Goal: Task Accomplishment & Management: Use online tool/utility

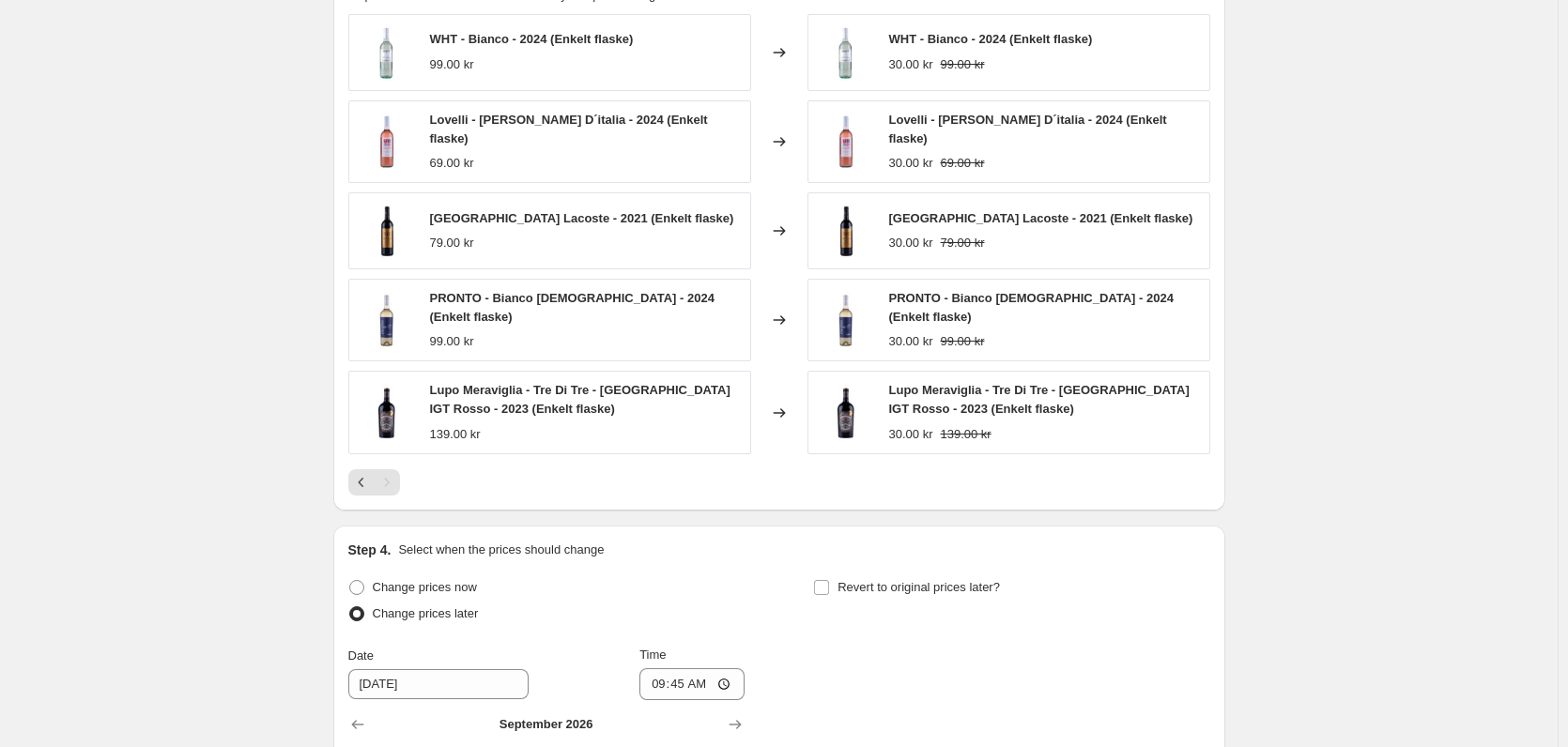
scroll to position [1126, 0]
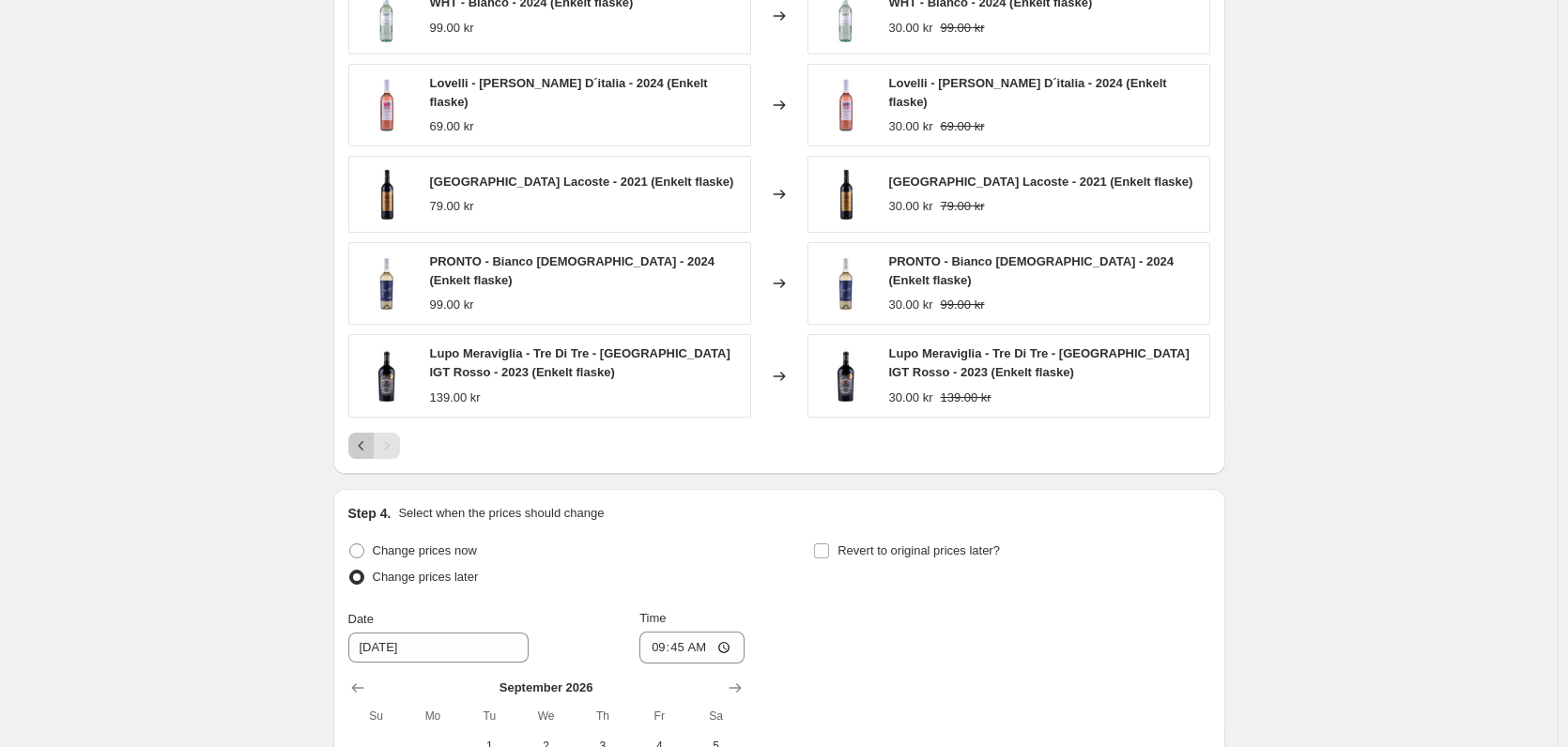
click at [368, 436] on icon "Previous" at bounding box center [361, 445] width 18 height 18
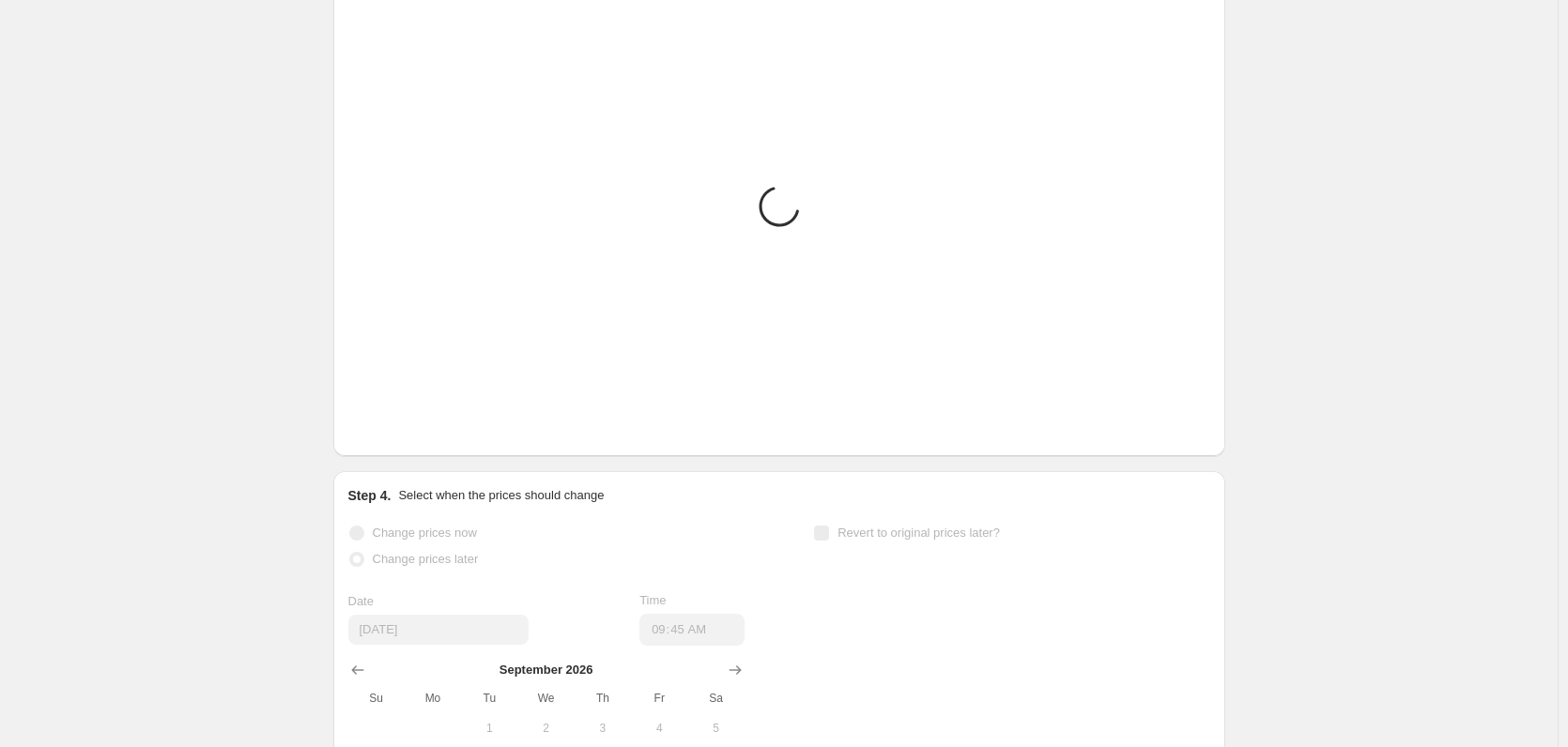
click at [368, 430] on icon "Previous" at bounding box center [361, 427] width 18 height 18
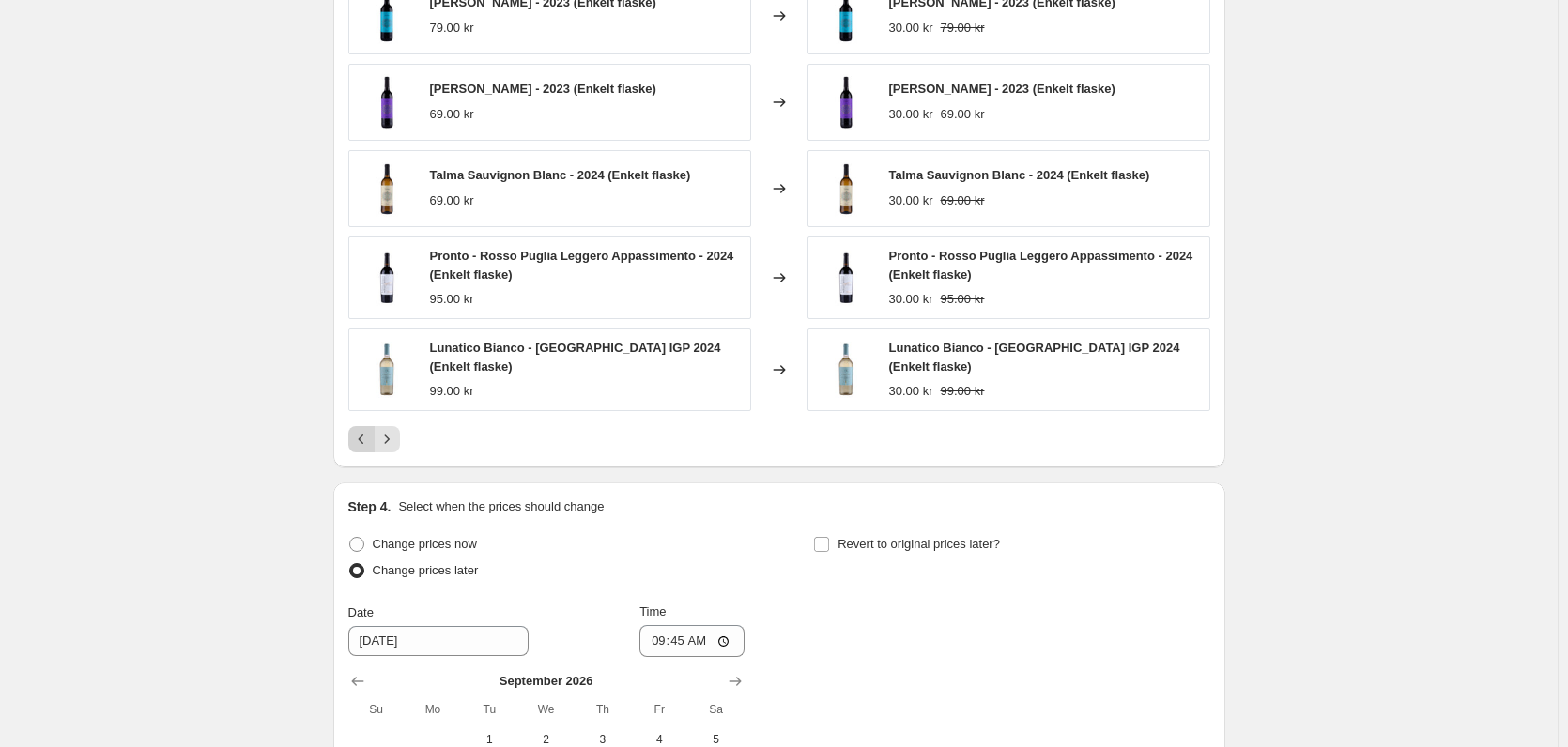
click at [365, 438] on icon "Previous" at bounding box center [361, 438] width 18 height 18
click at [358, 438] on icon "Previous" at bounding box center [361, 438] width 18 height 18
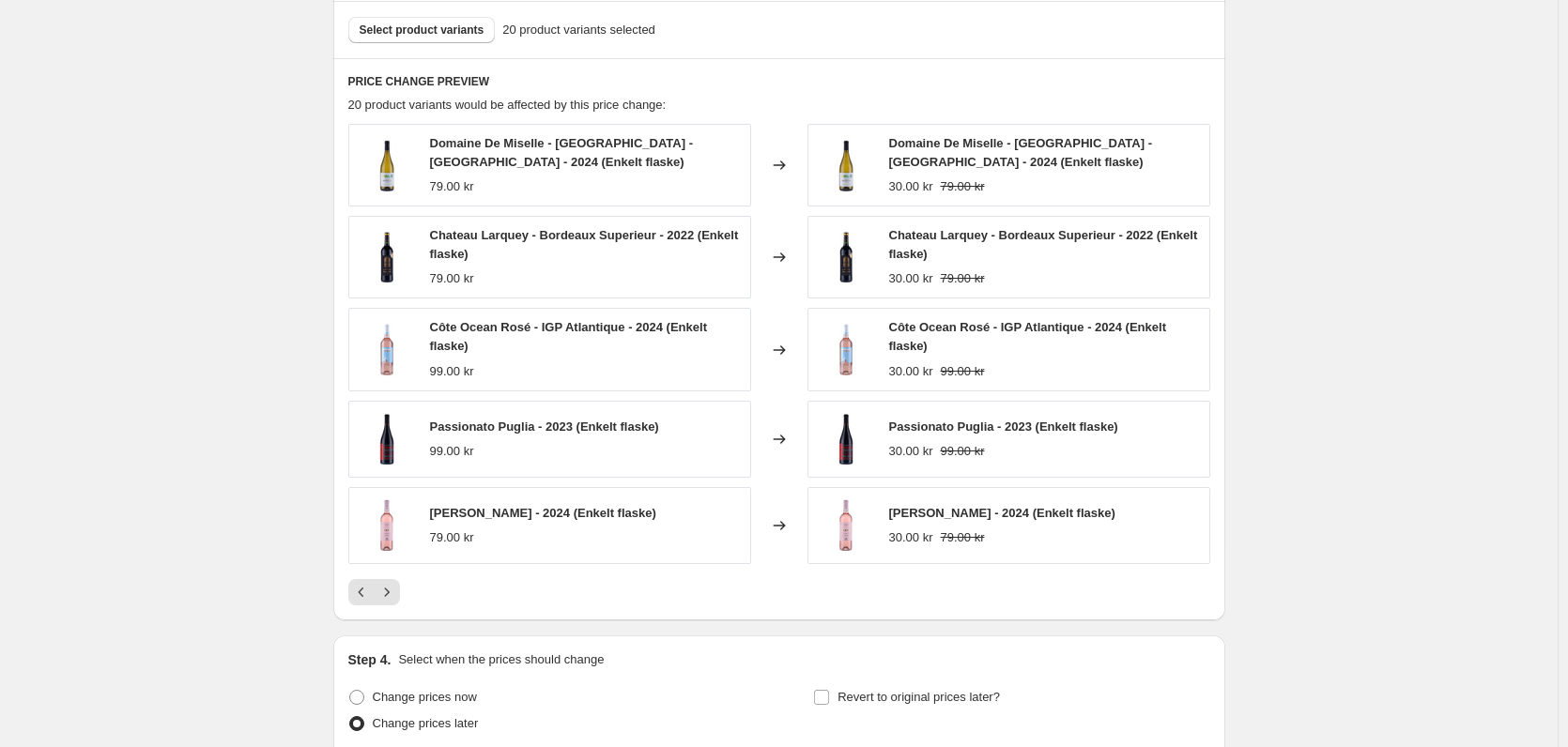
scroll to position [1032, 0]
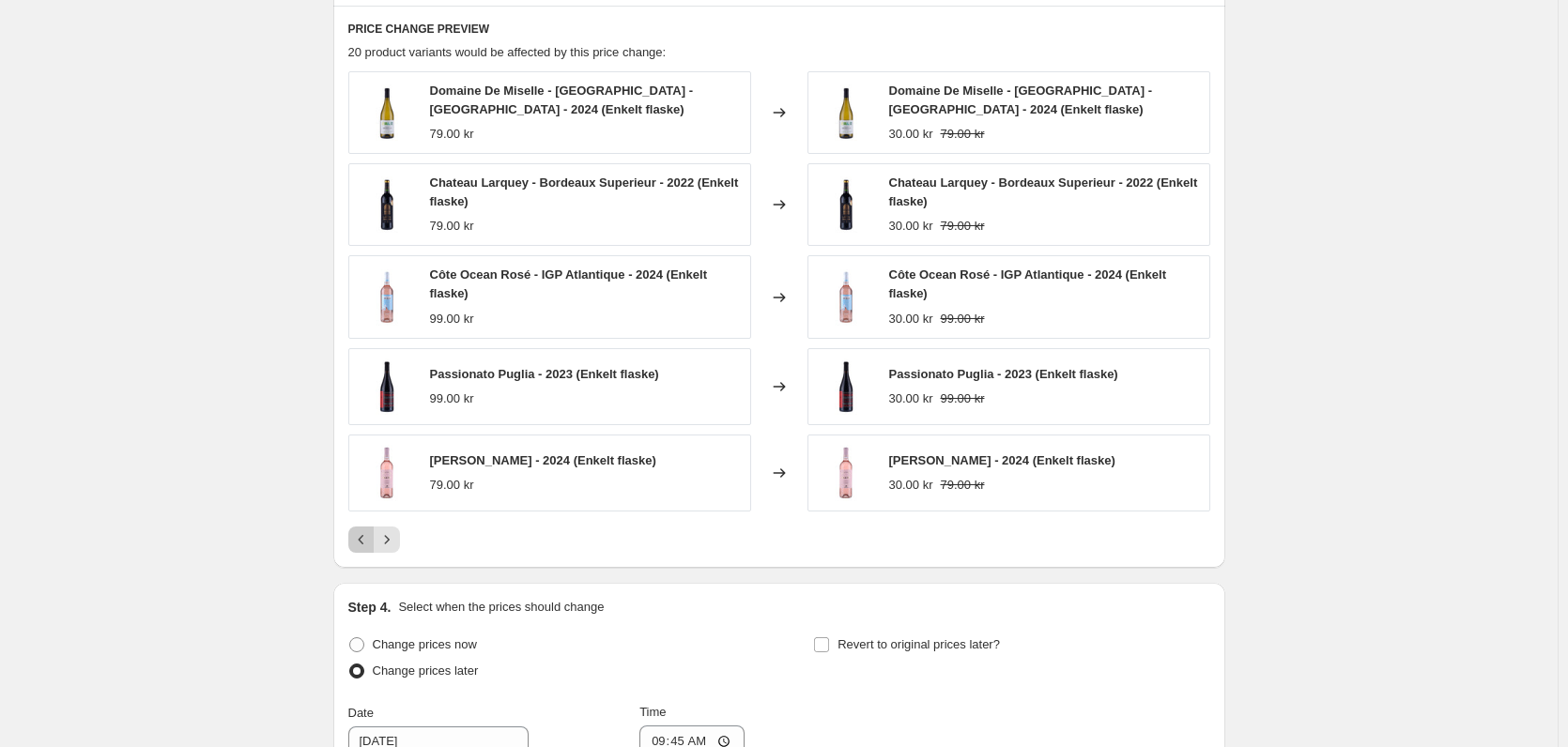
click at [367, 544] on icon "Previous" at bounding box center [361, 539] width 18 height 18
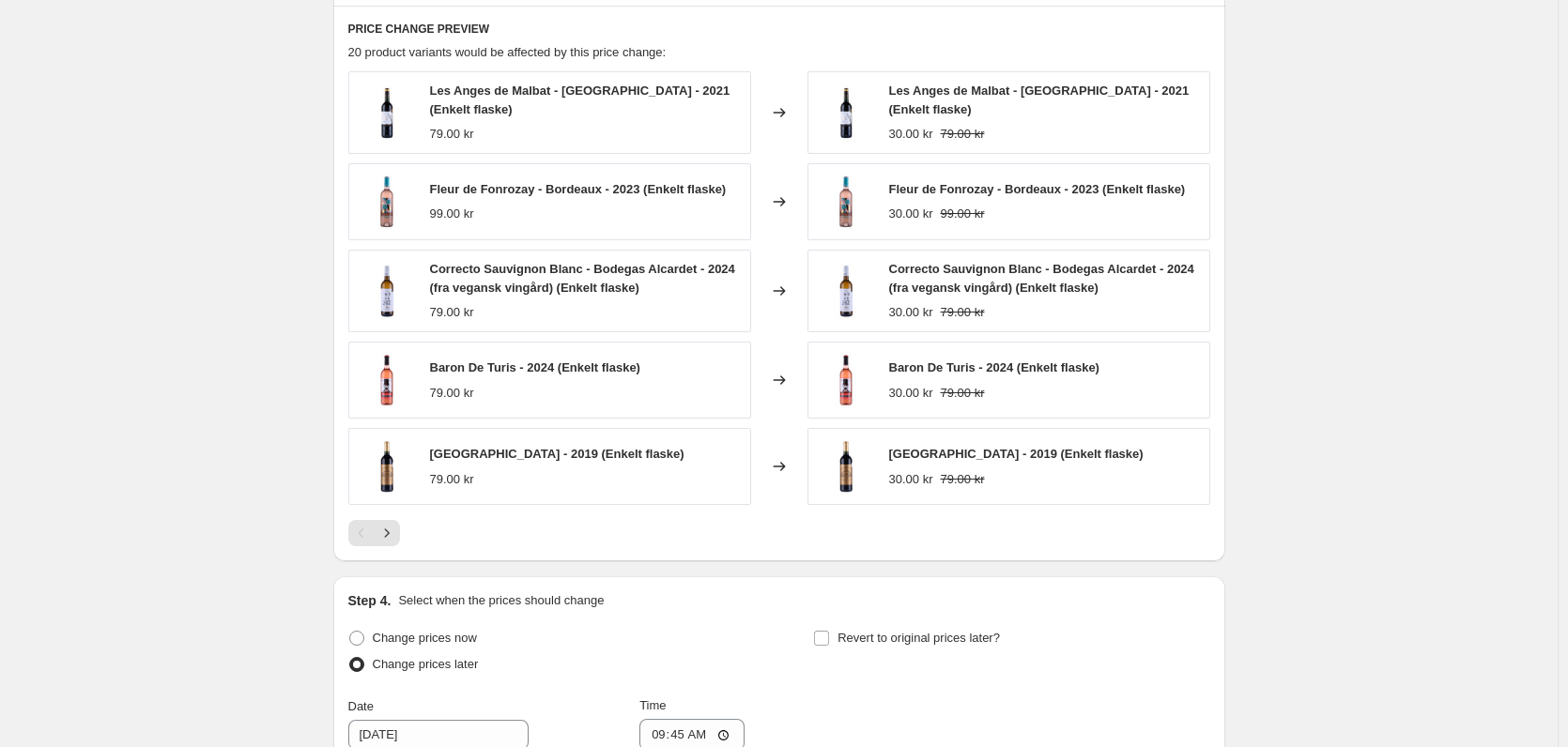
scroll to position [939, 0]
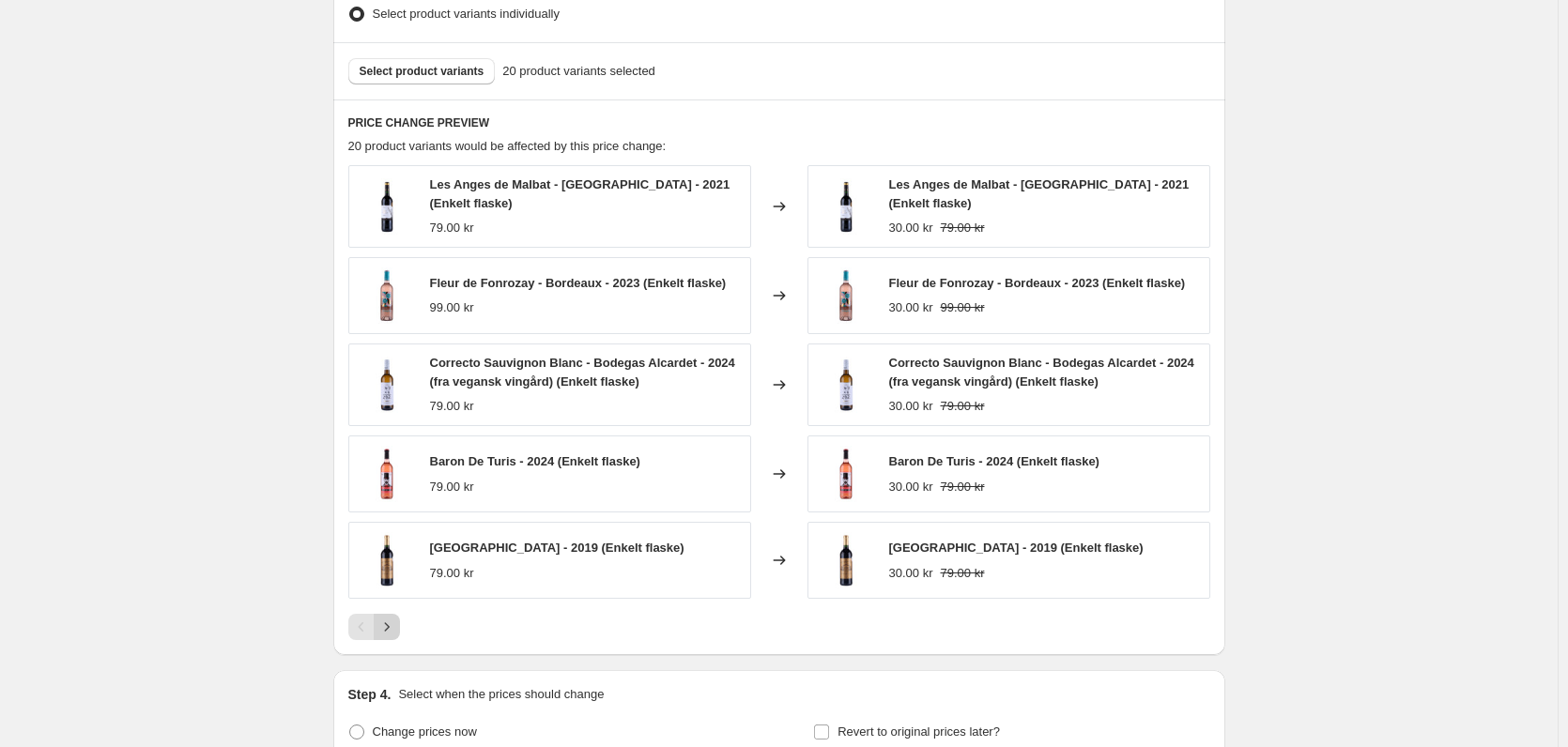
click at [390, 623] on icon "Next" at bounding box center [386, 626] width 18 height 18
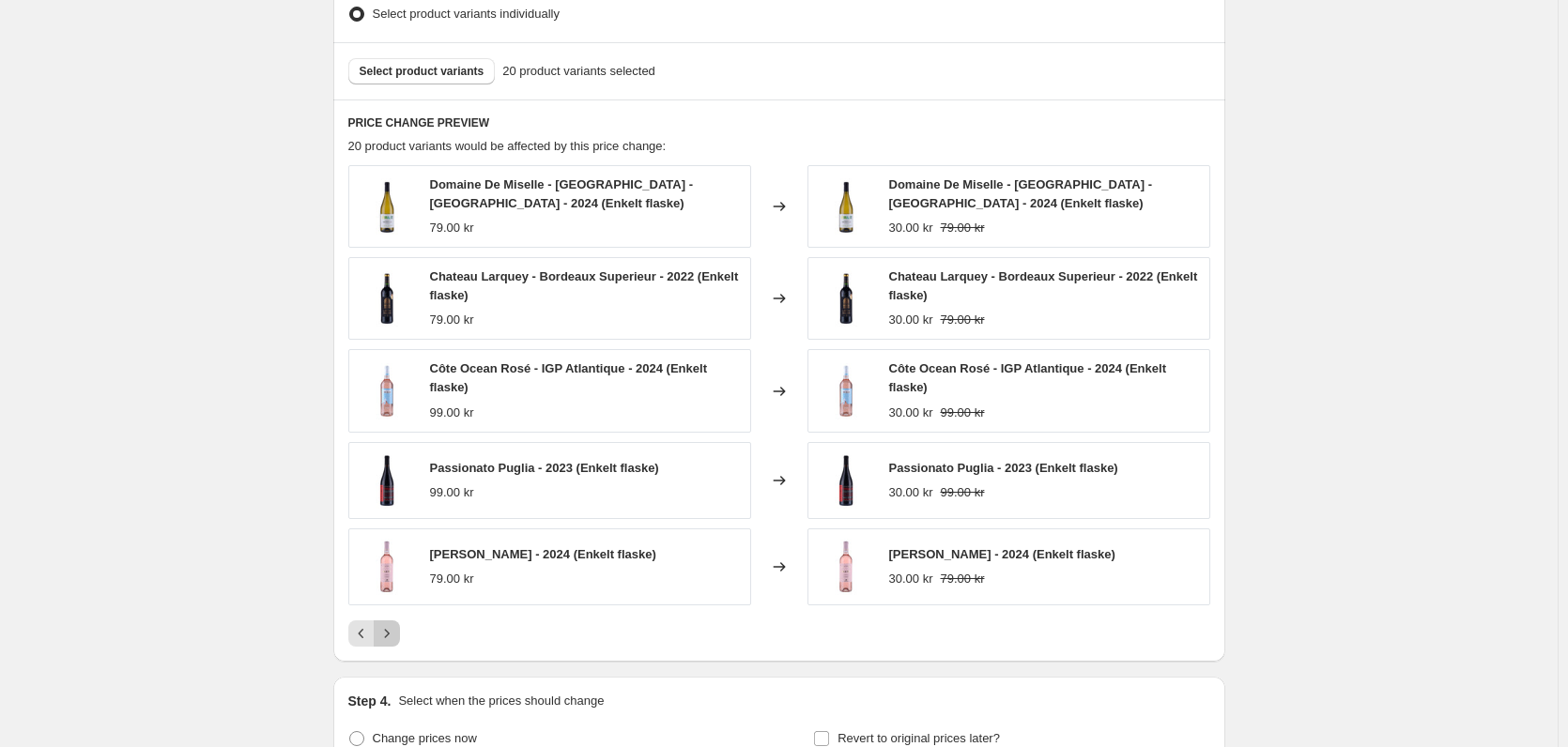
click at [396, 640] on icon "Next" at bounding box center [386, 632] width 18 height 18
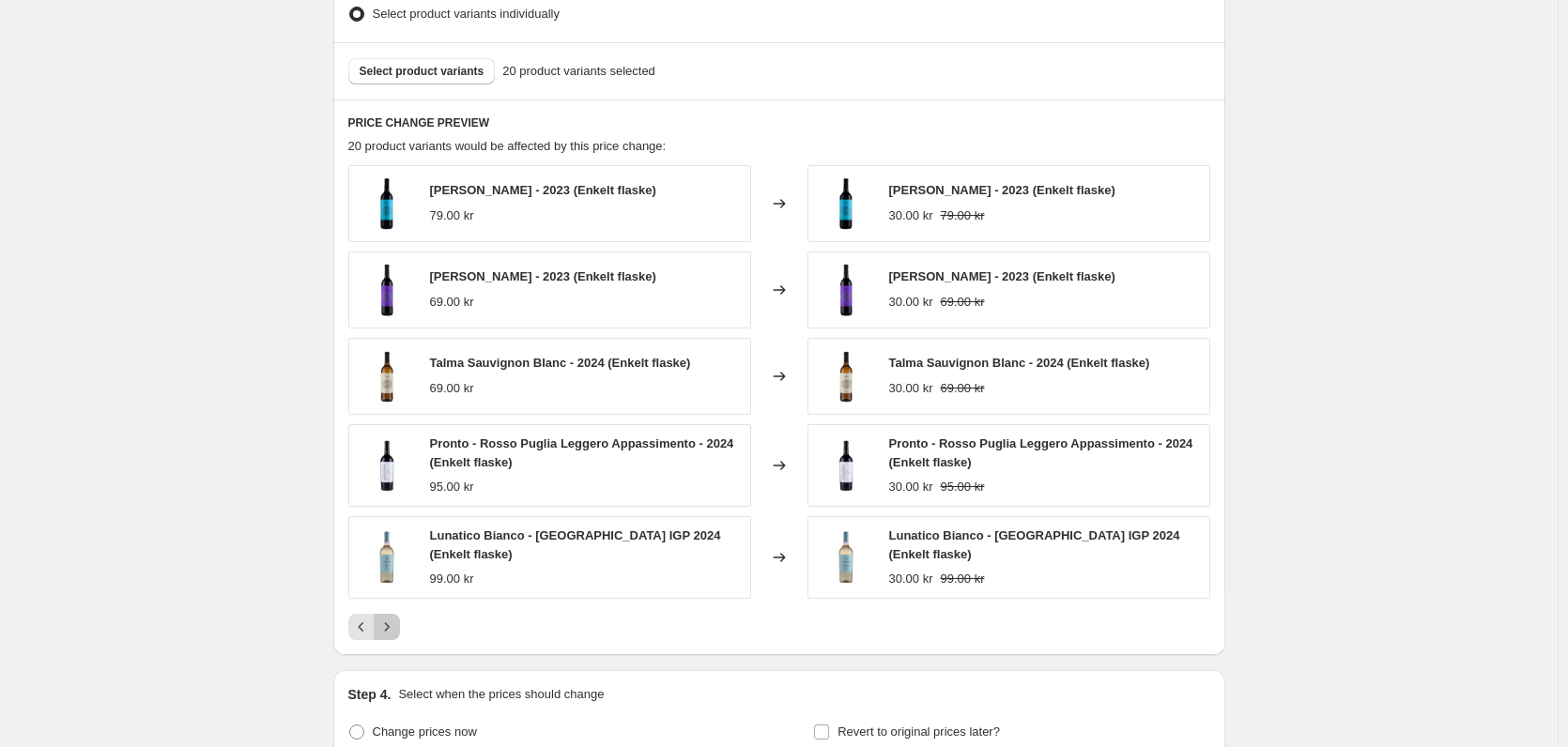
click at [388, 628] on icon "Next" at bounding box center [386, 626] width 18 height 18
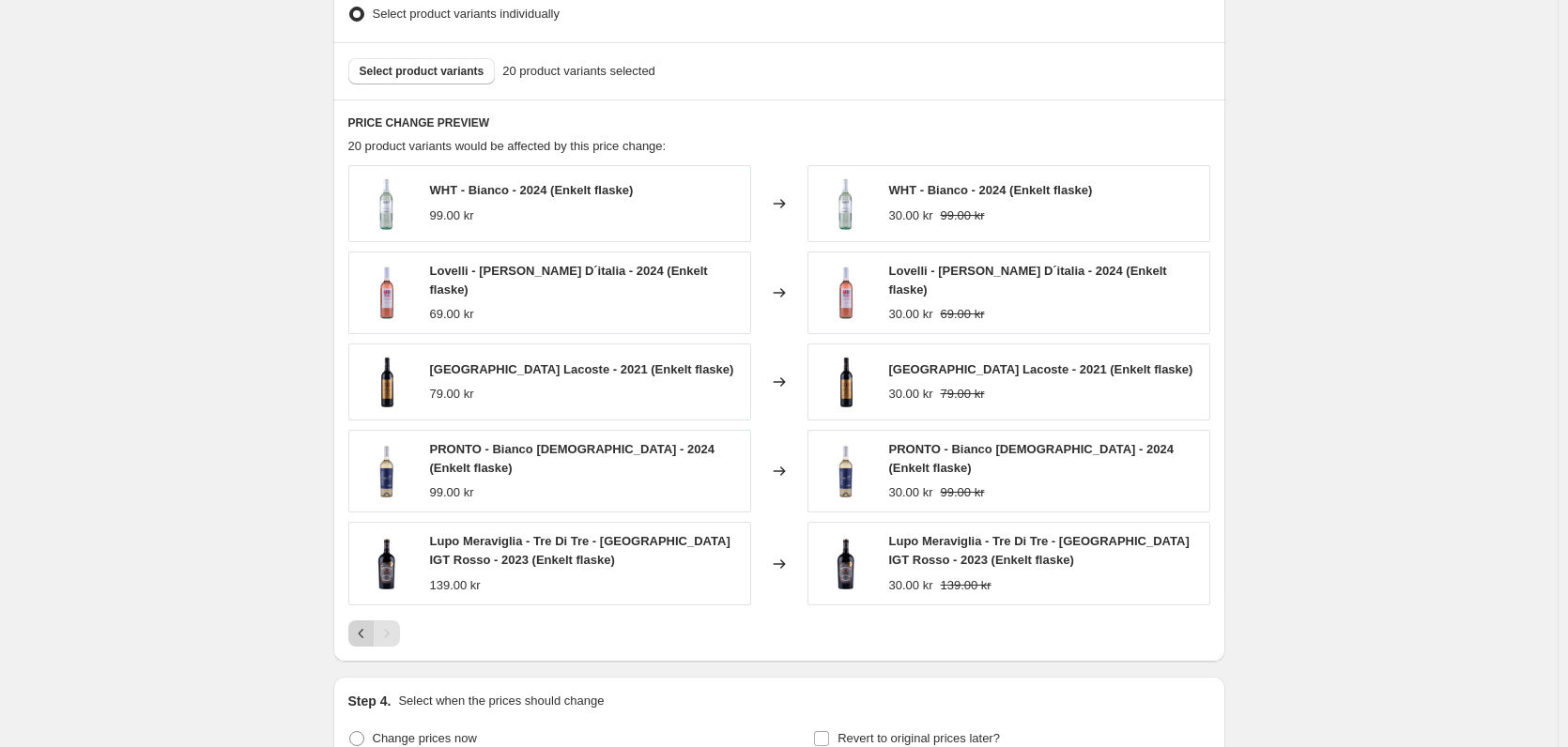
click at [359, 628] on icon "Previous" at bounding box center [361, 632] width 18 height 18
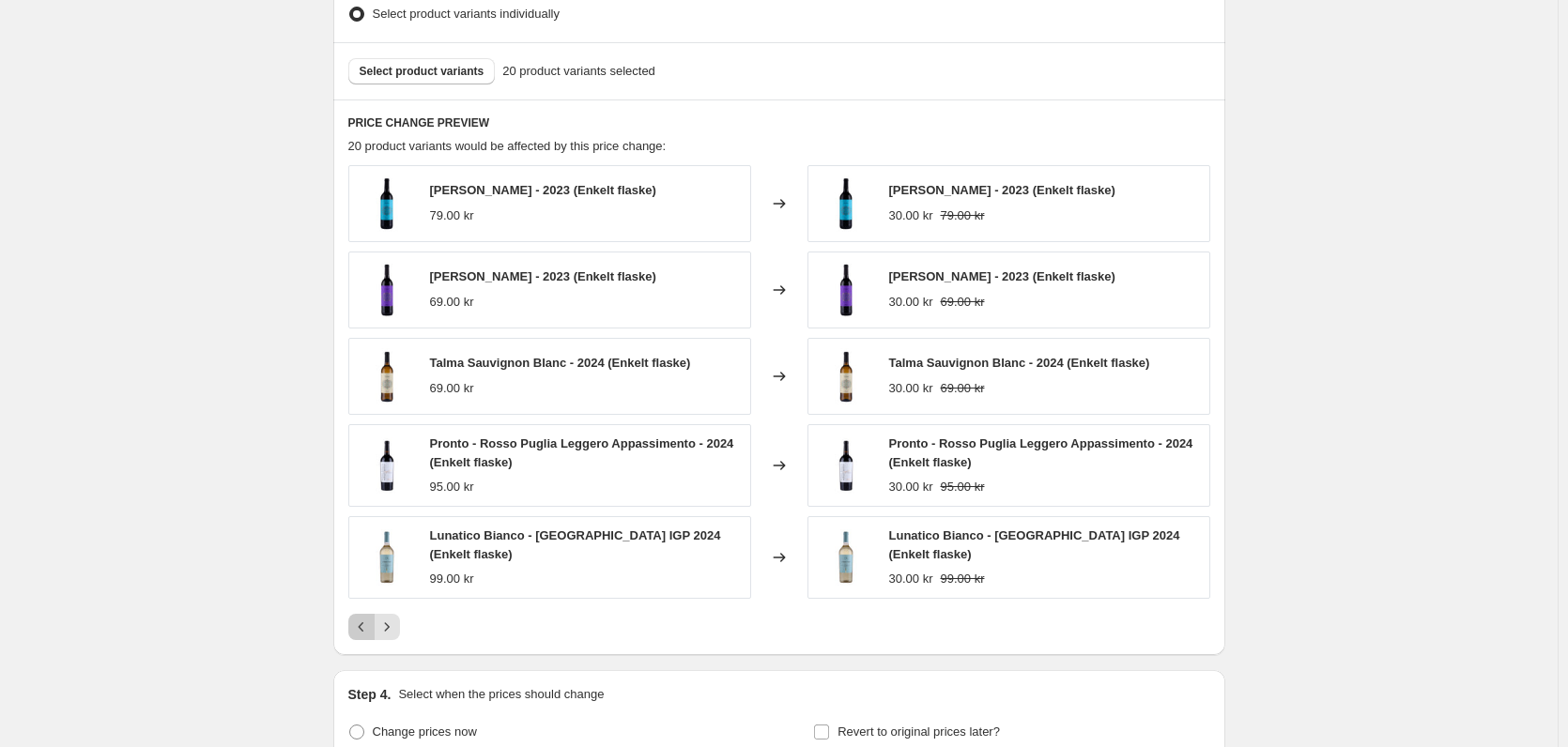
click at [359, 628] on icon "Previous" at bounding box center [361, 626] width 18 height 18
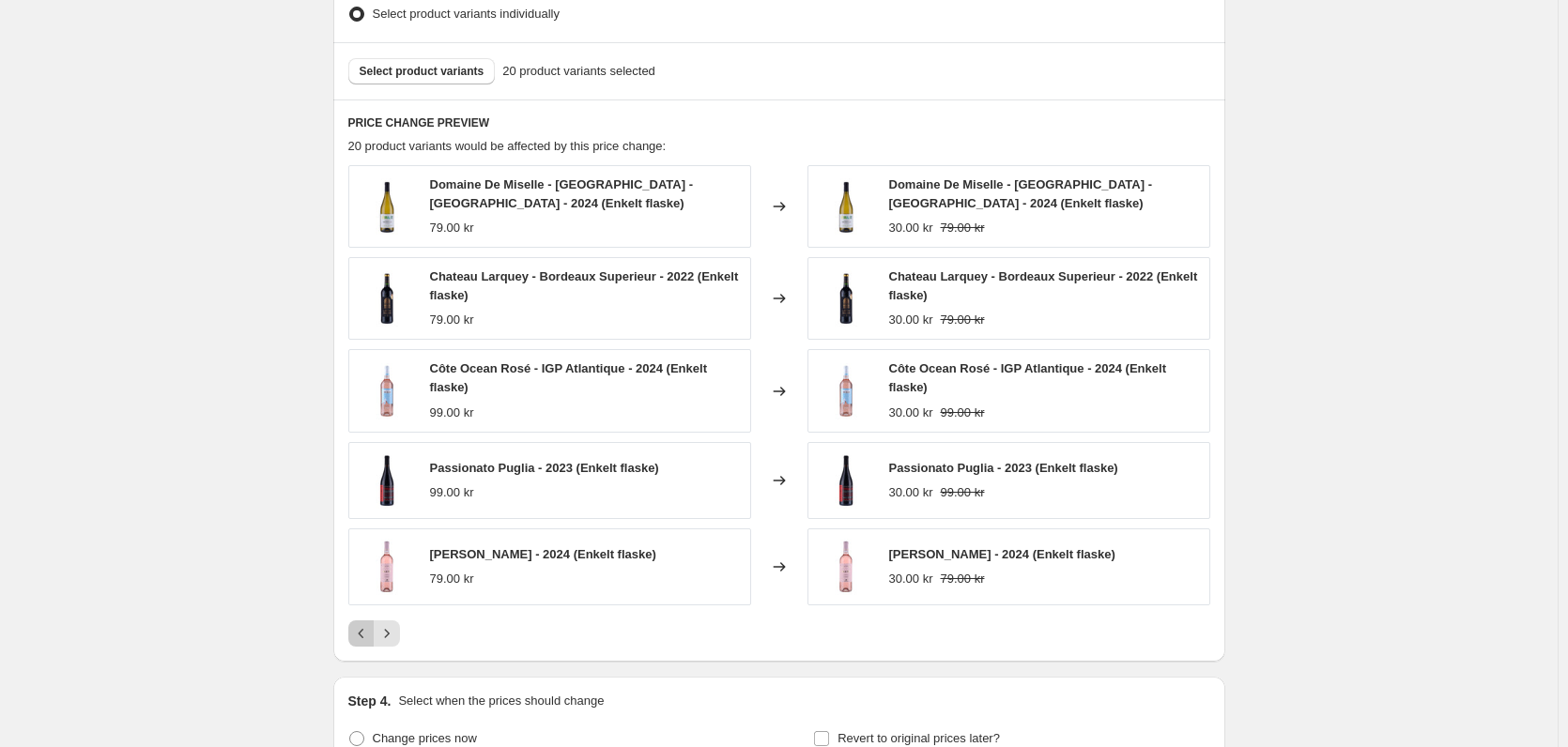
click at [359, 628] on icon "Previous" at bounding box center [361, 632] width 18 height 18
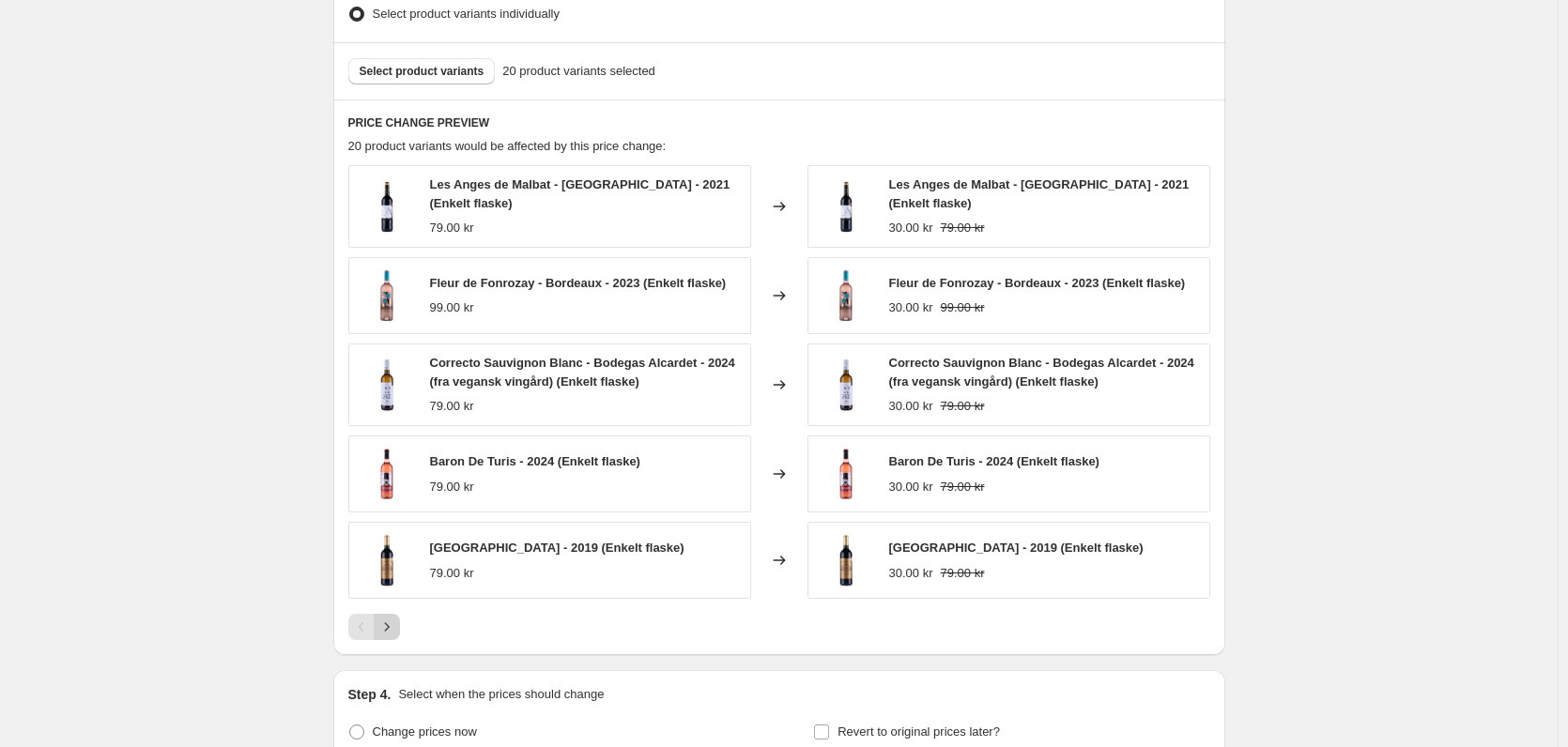
click at [389, 619] on icon "Next" at bounding box center [386, 626] width 18 height 18
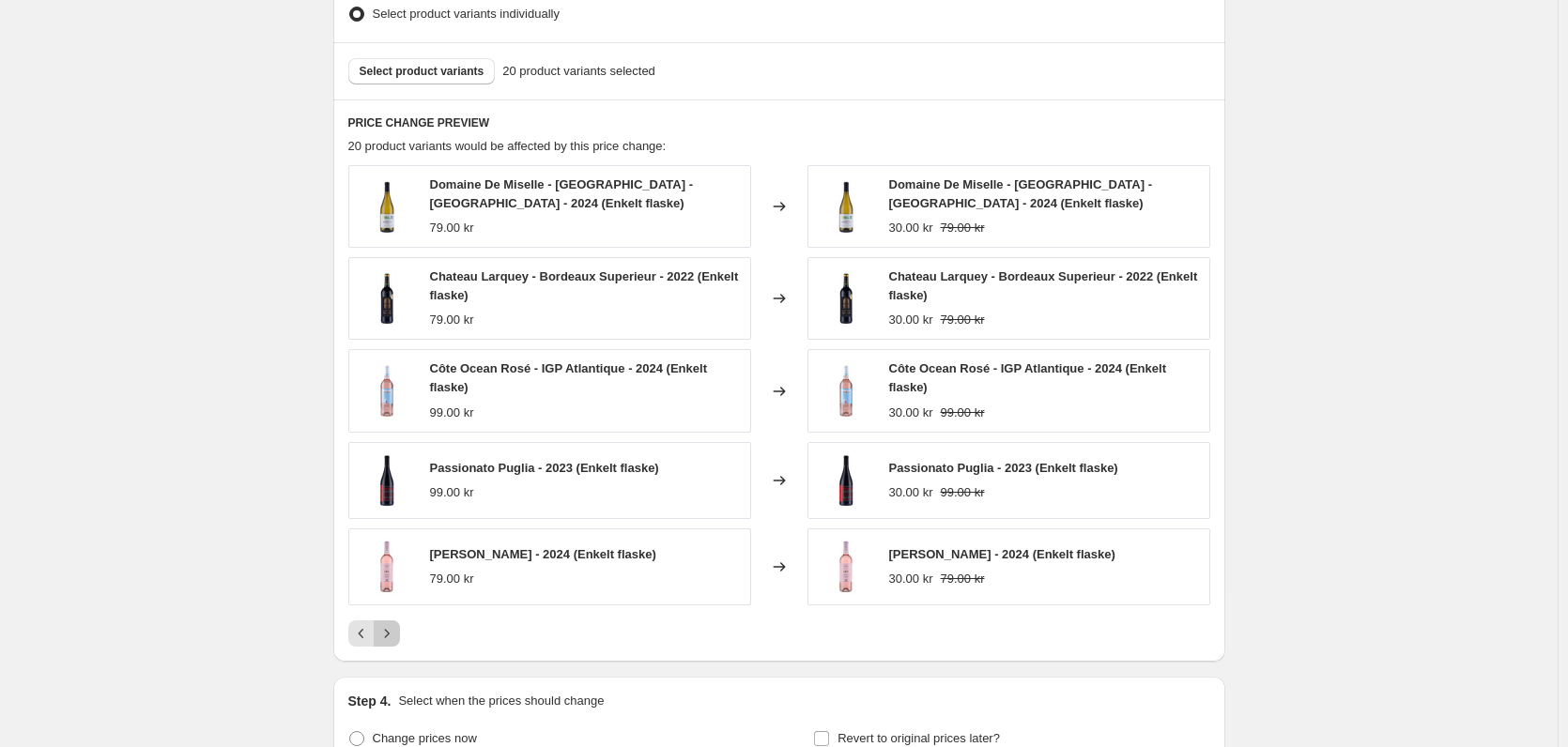
click at [396, 634] on icon "Next" at bounding box center [386, 632] width 18 height 18
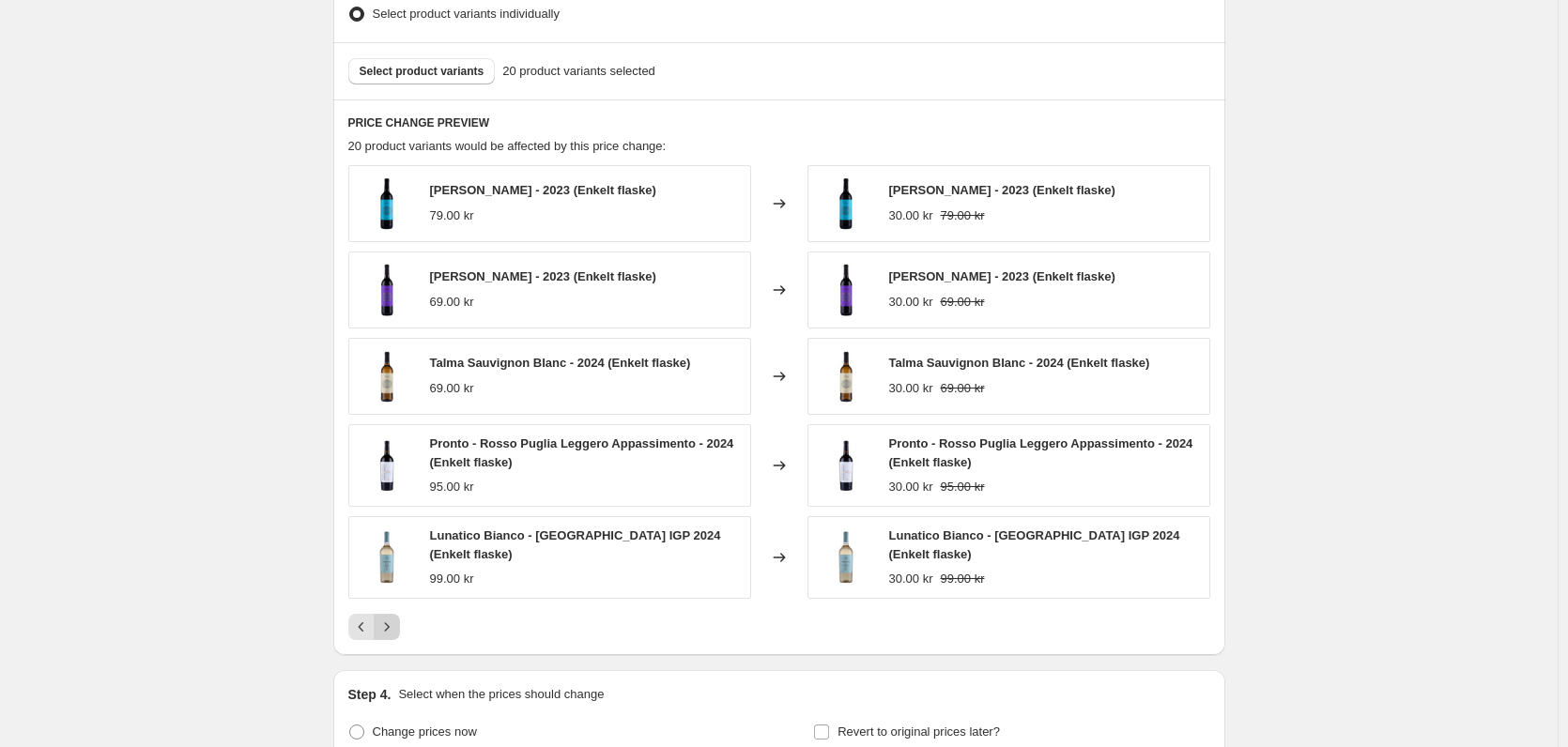
click at [399, 634] on button "Next" at bounding box center [386, 626] width 26 height 26
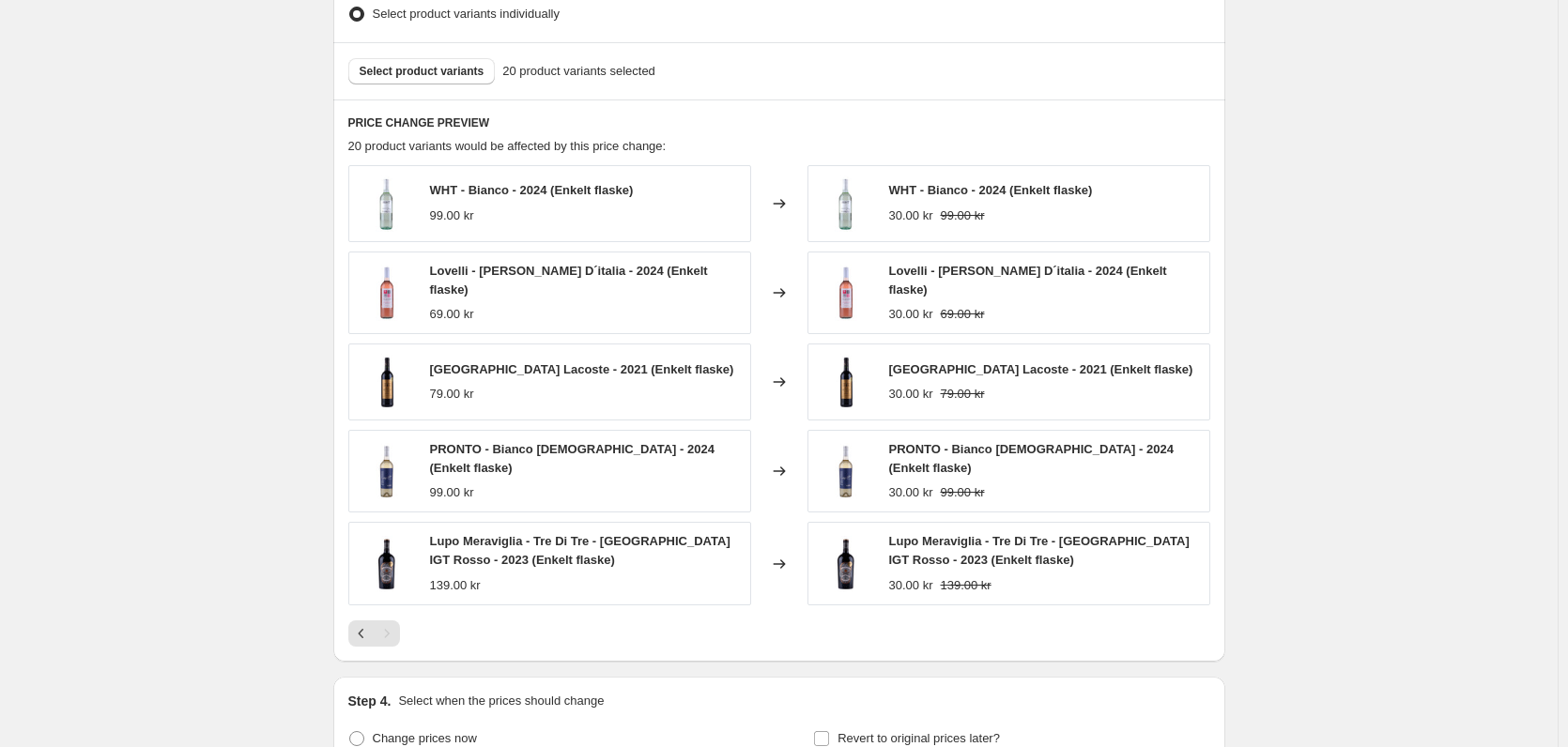
drag, startPoint x: 397, startPoint y: 551, endPoint x: 688, endPoint y: 544, distance: 291.1
drag, startPoint x: 688, startPoint y: 544, endPoint x: 431, endPoint y: 532, distance: 257.3
click at [431, 532] on div "Lupo Meraviglia - Tre Di Tre - Puglia IGT Rosso - 2023 (Enkelt flaske) 139.00 kr" at bounding box center [550, 563] width 403 height 83
copy span "Lupo Meraviglia - Tre Di Tre - Puglia IGT Rosso - 2023 (Enkelt flaske)"
click at [525, 549] on div "Lupo Meraviglia - Tre Di Tre - Puglia IGT Rosso - 2023 (Enkelt flaske)" at bounding box center [585, 551] width 311 height 38
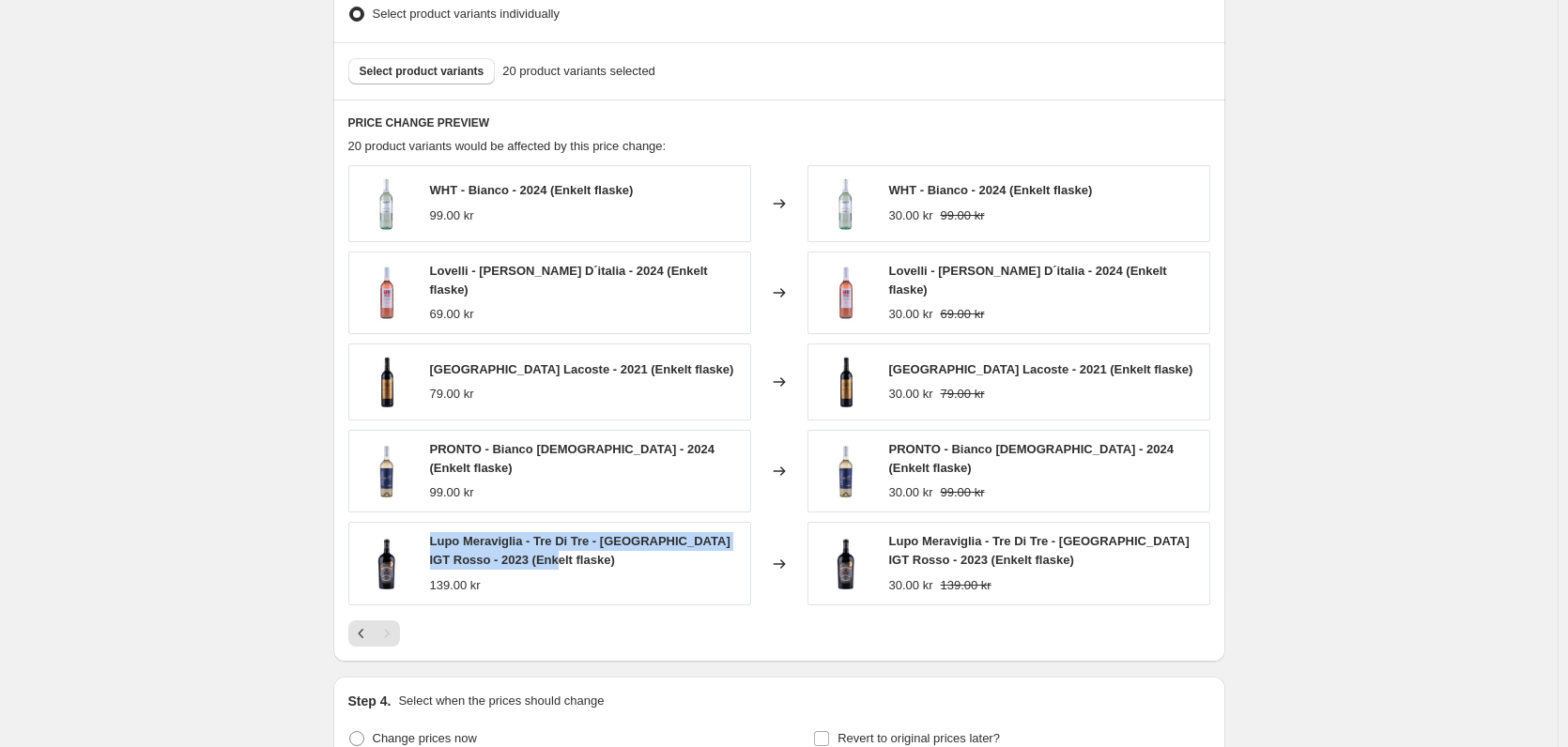
drag, startPoint x: 519, startPoint y: 552, endPoint x: 433, endPoint y: 530, distance: 88.8
click at [433, 532] on div "Lupo Meraviglia - Tre Di Tre - Puglia IGT Rosso - 2023 (Enkelt flaske)" at bounding box center [585, 551] width 311 height 38
click at [692, 536] on span "Lupo Meraviglia - Tre Di Tre - Puglia IGT Rosso - 2023 (Enkelt flaske)" at bounding box center [580, 551] width 301 height 33
drag, startPoint x: 740, startPoint y: 533, endPoint x: 422, endPoint y: 534, distance: 318.0
click at [422, 534] on div "Lupo Meraviglia - Tre Di Tre - Puglia IGT Rosso - 2023 (Enkelt flaske) 139.00 kr" at bounding box center [550, 563] width 403 height 83
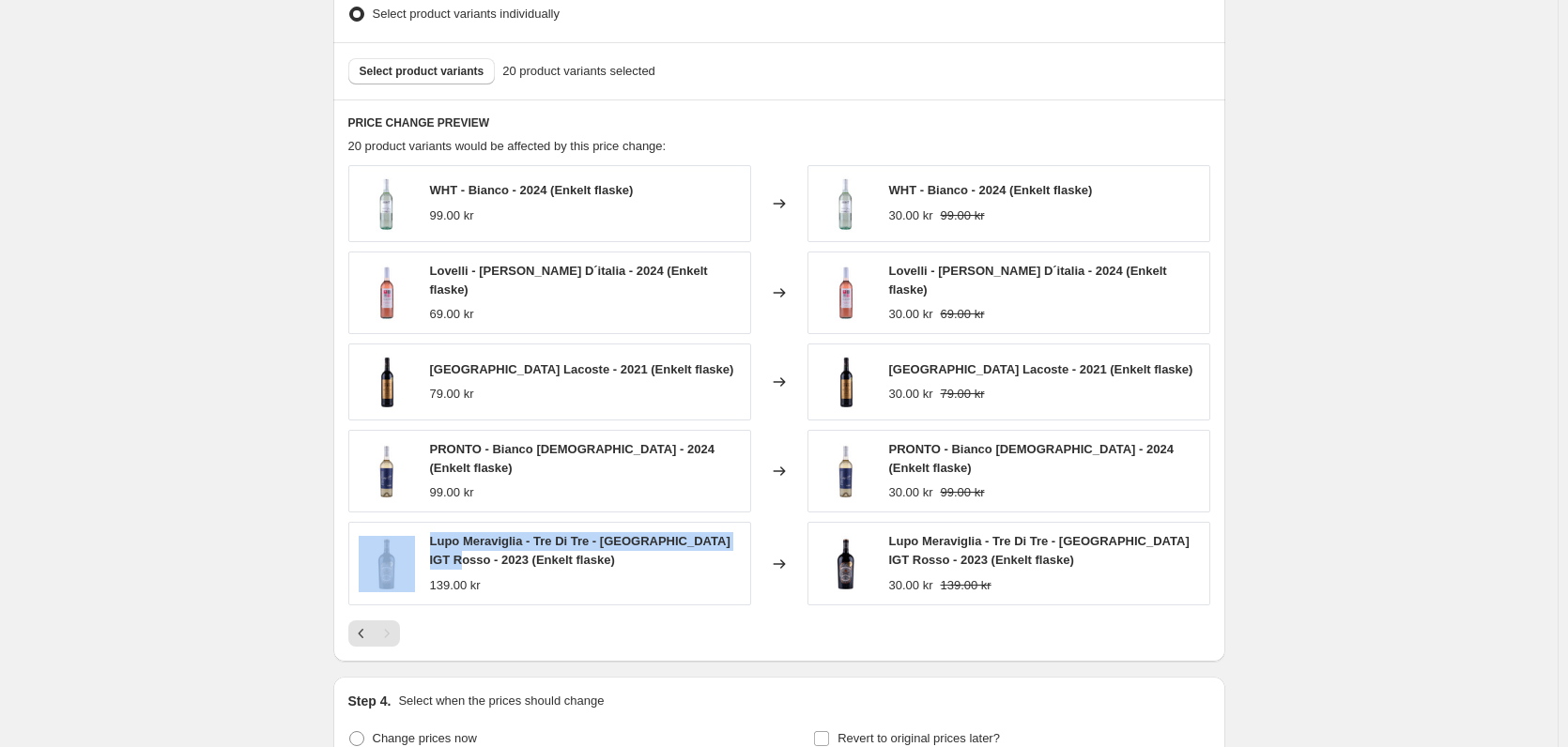
copy div "Lupo Meraviglia - Tre Di Tre - Puglia IGT Rosso - 2023"
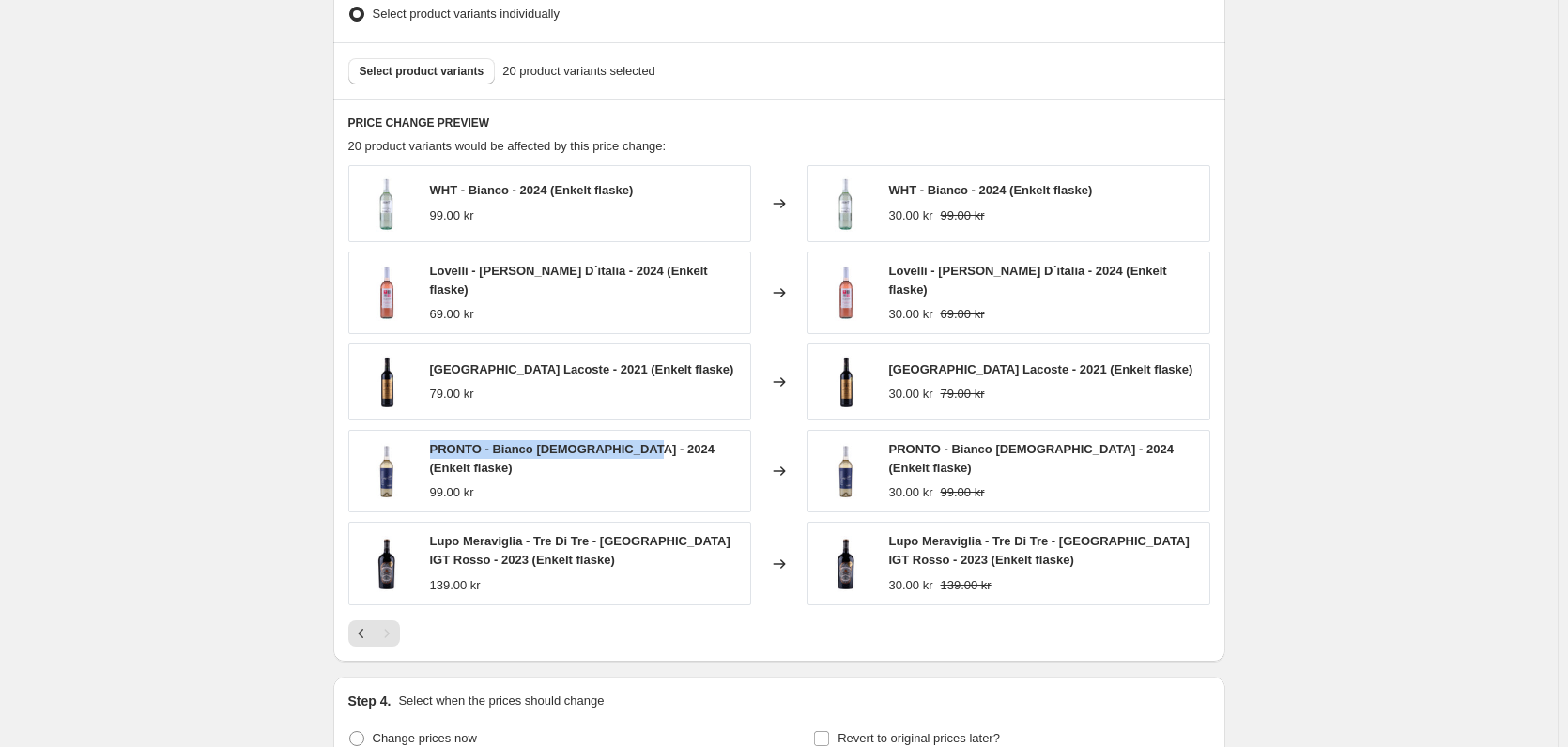
drag, startPoint x: 639, startPoint y: 449, endPoint x: 432, endPoint y: 451, distance: 207.0
click at [432, 451] on div "PRONTO - Bianco Aromatico - 2024 (Enkelt flaske) 99.00 kr" at bounding box center [550, 471] width 403 height 83
copy span "PRONTO - Bianco Aromatico - 2024"
click at [366, 625] on icon "Previous" at bounding box center [361, 632] width 18 height 18
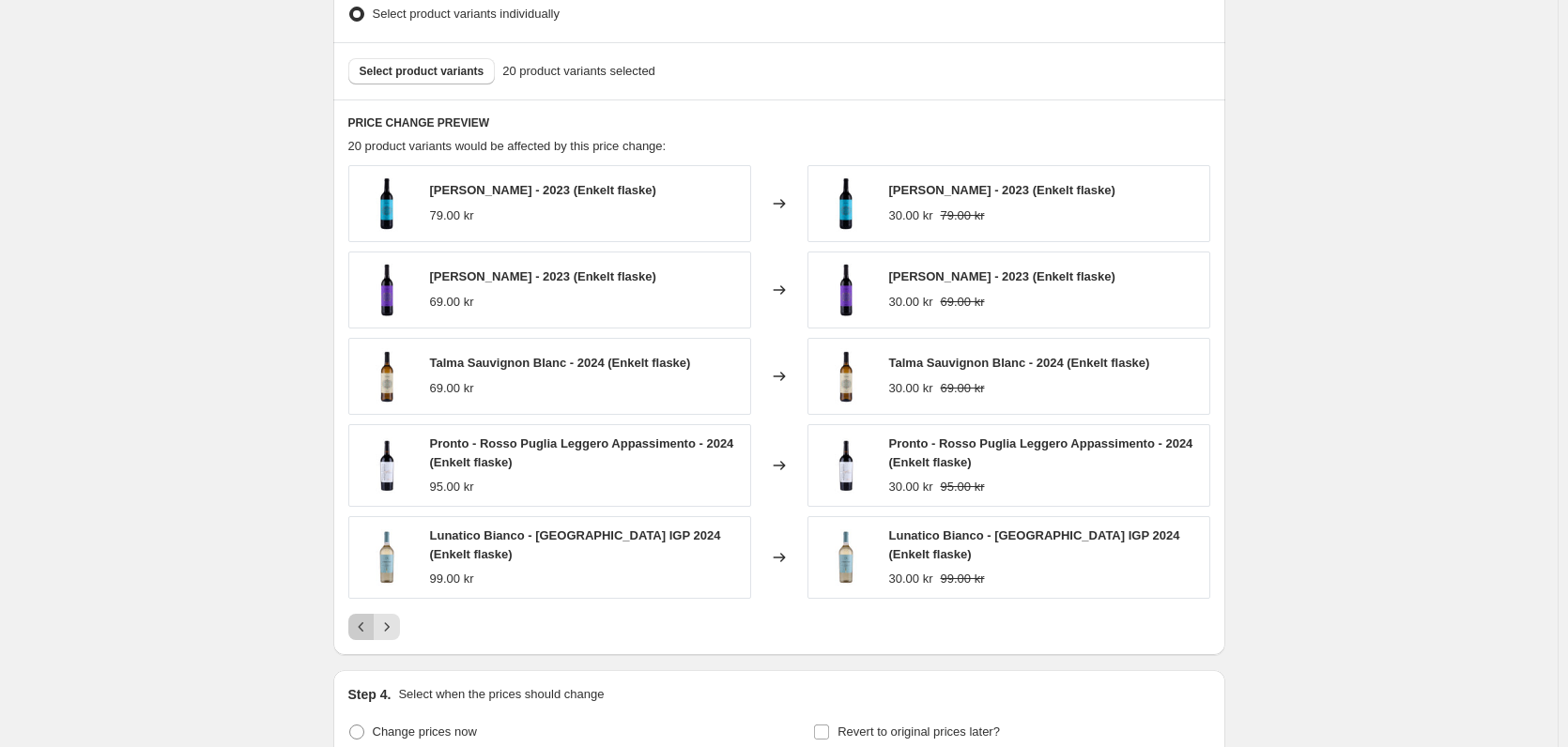
click at [366, 625] on icon "Previous" at bounding box center [361, 626] width 18 height 18
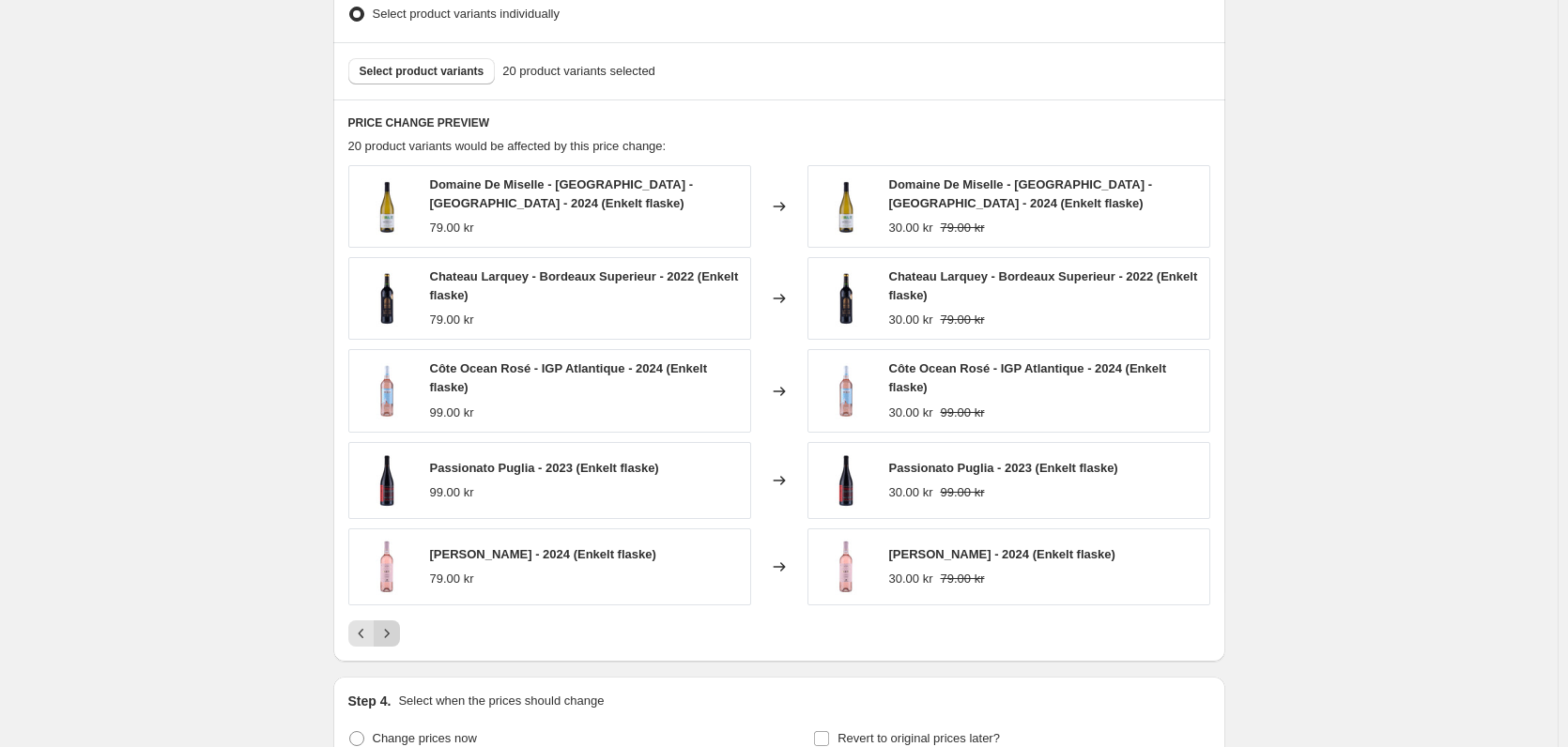
click at [396, 634] on icon "Next" at bounding box center [386, 632] width 18 height 18
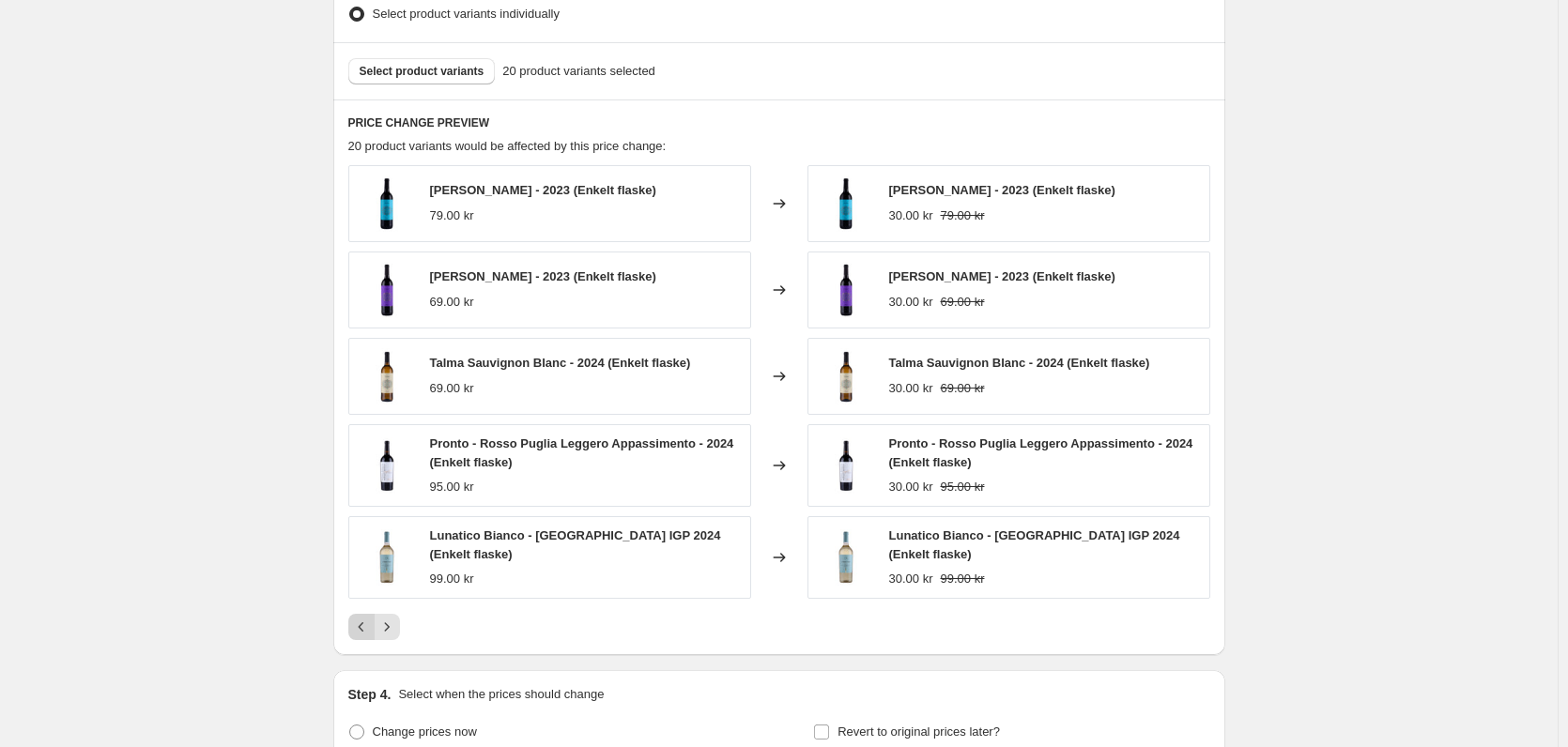
click at [367, 626] on icon "Previous" at bounding box center [361, 626] width 18 height 18
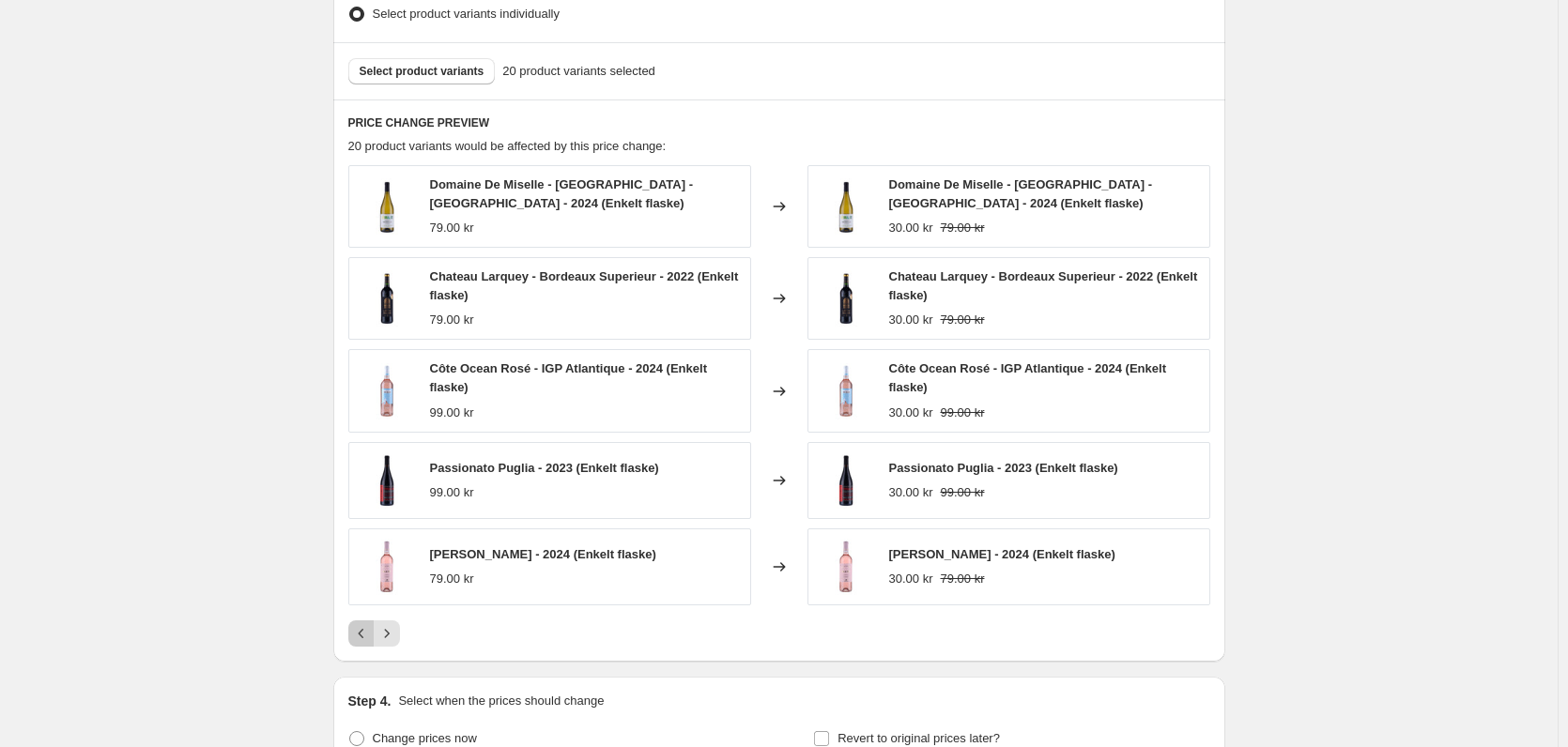
click at [367, 627] on icon "Previous" at bounding box center [361, 632] width 18 height 18
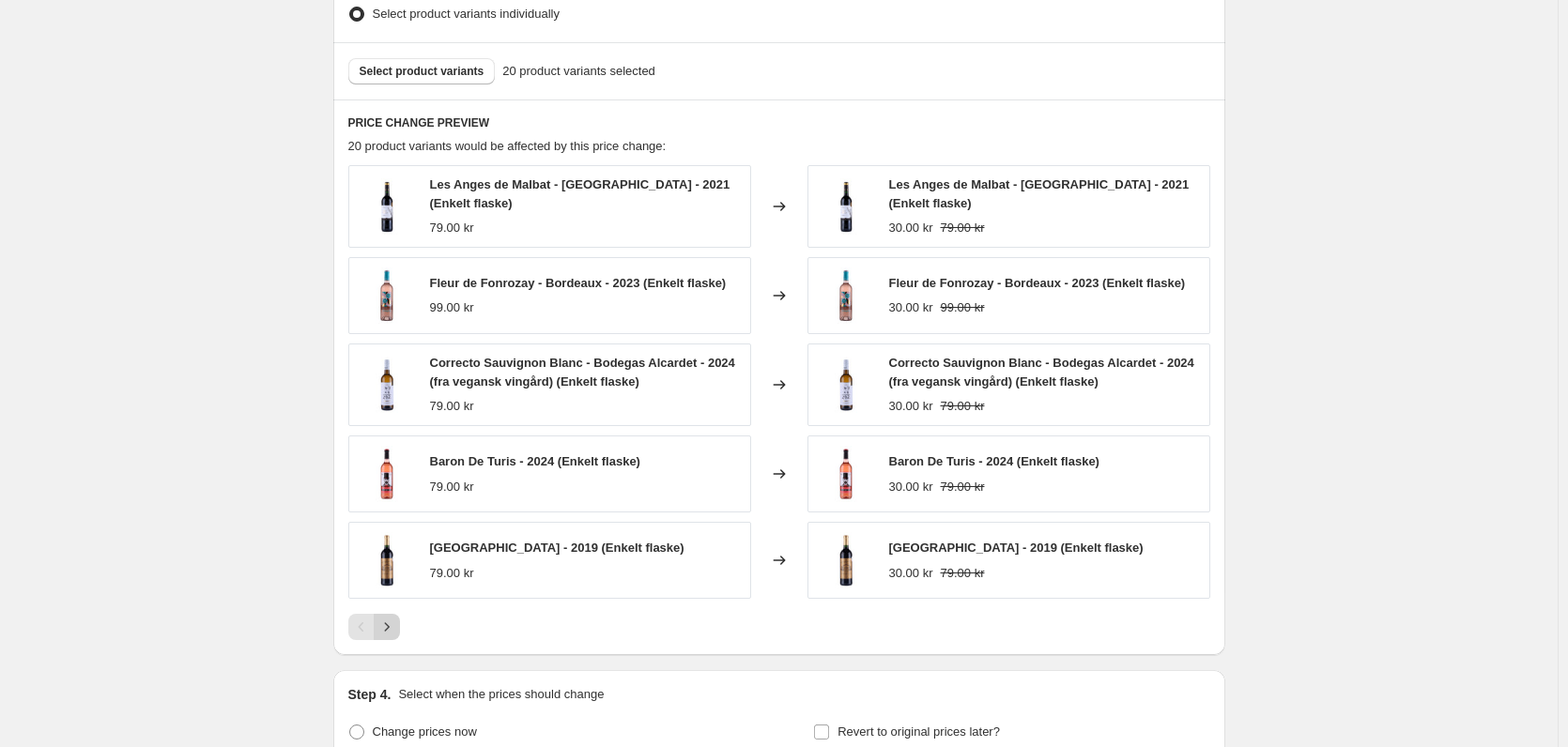
click at [389, 626] on icon "Next" at bounding box center [386, 627] width 5 height 9
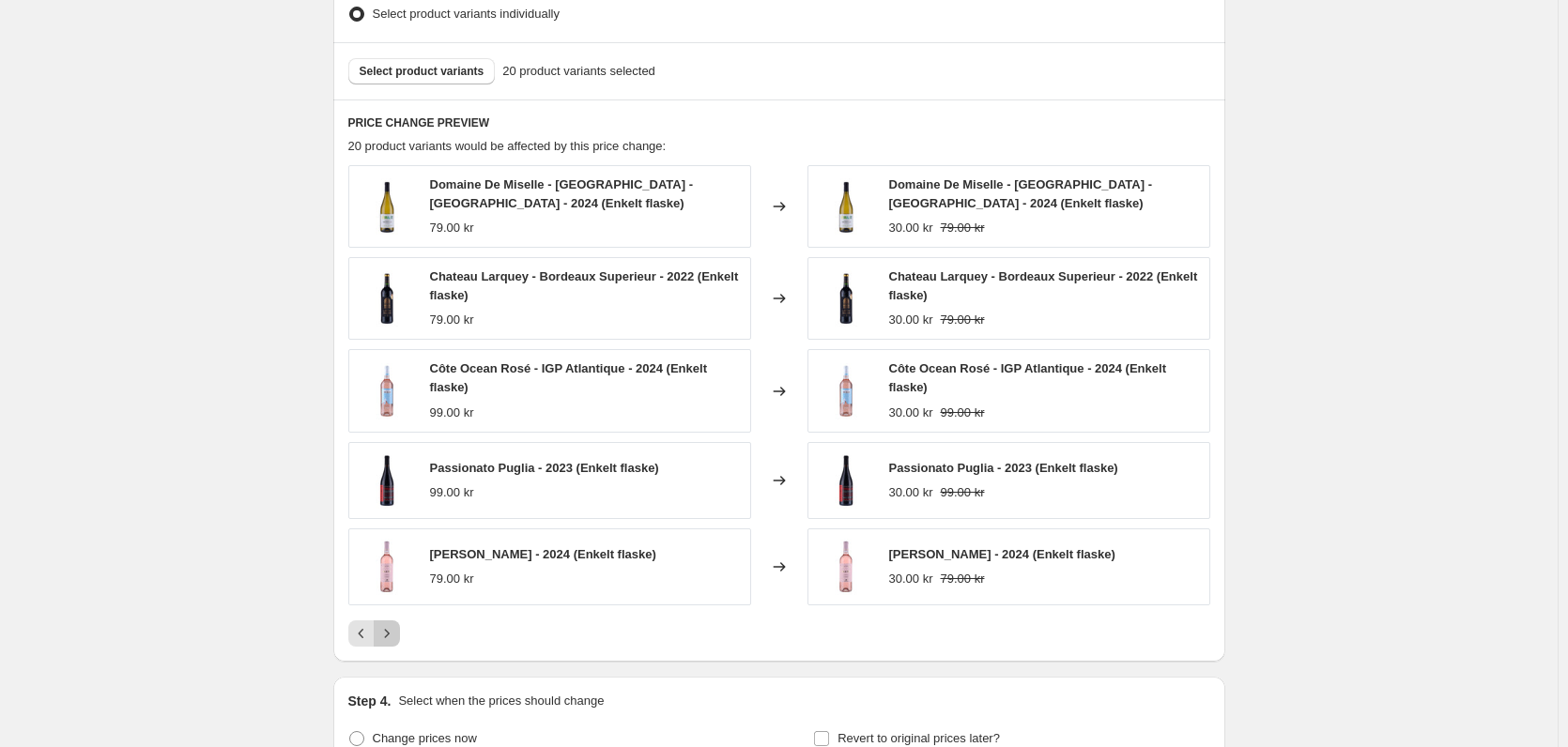
click at [389, 626] on icon "Next" at bounding box center [386, 632] width 18 height 18
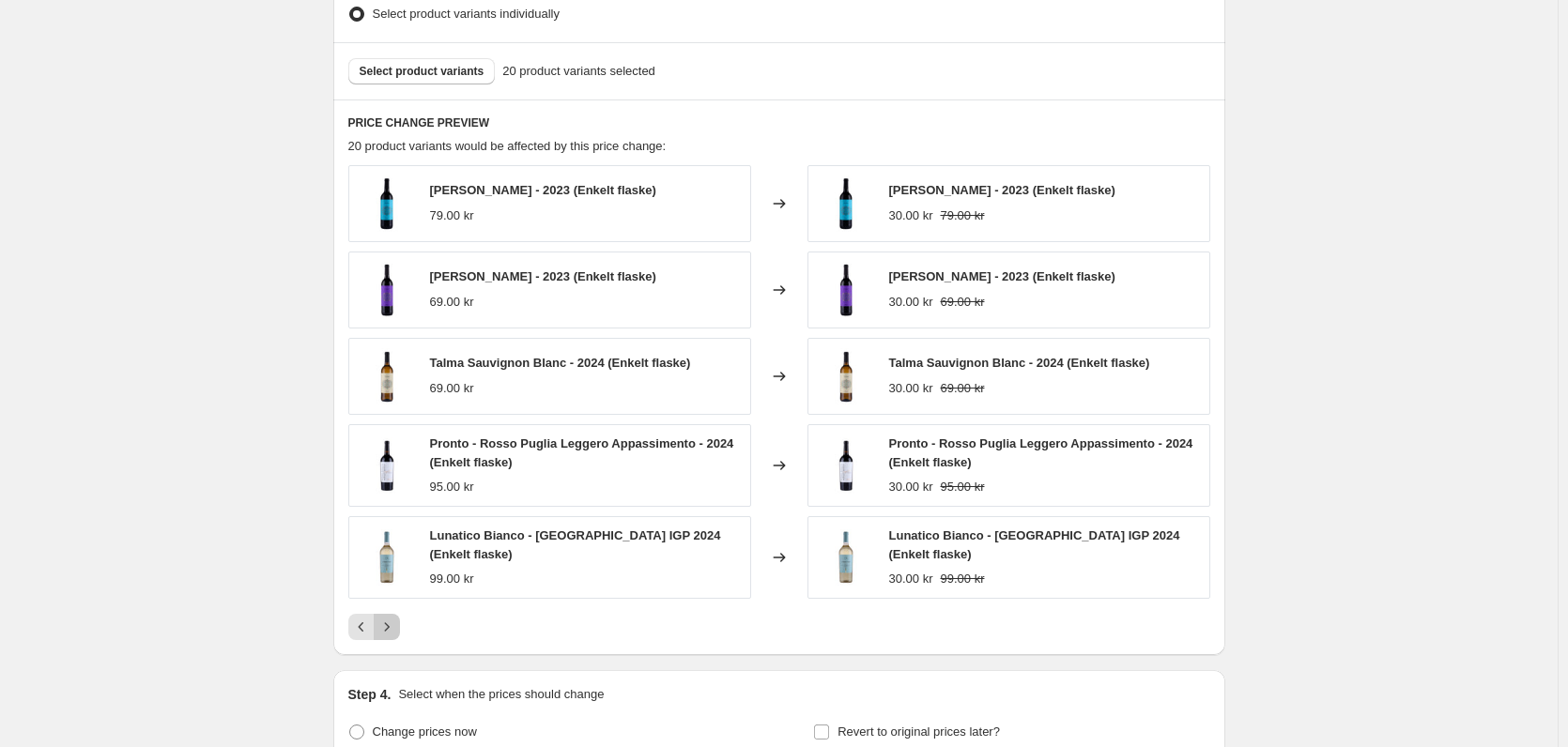
click at [389, 626] on icon "Next" at bounding box center [386, 627] width 5 height 9
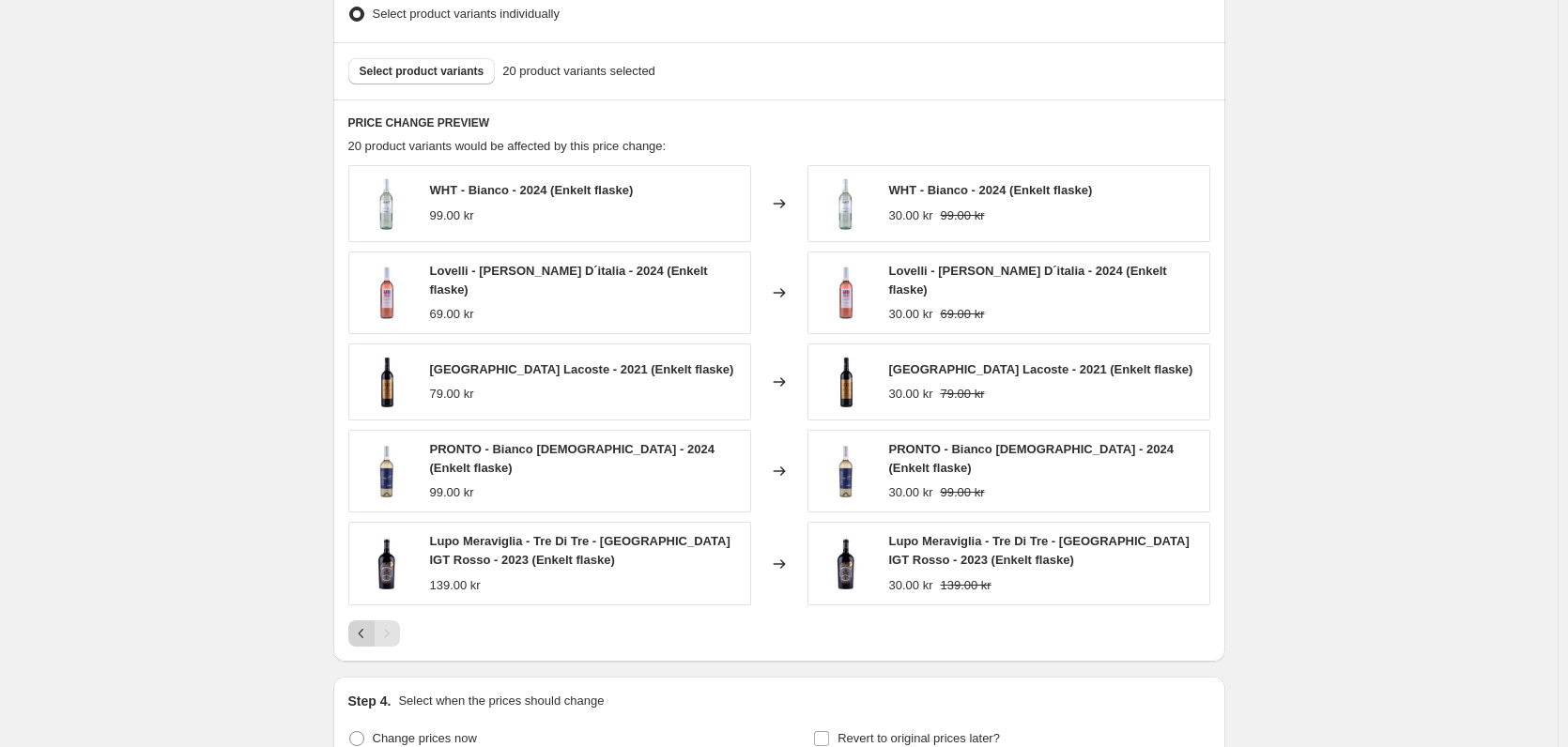
click at [360, 624] on icon "Previous" at bounding box center [361, 632] width 18 height 18
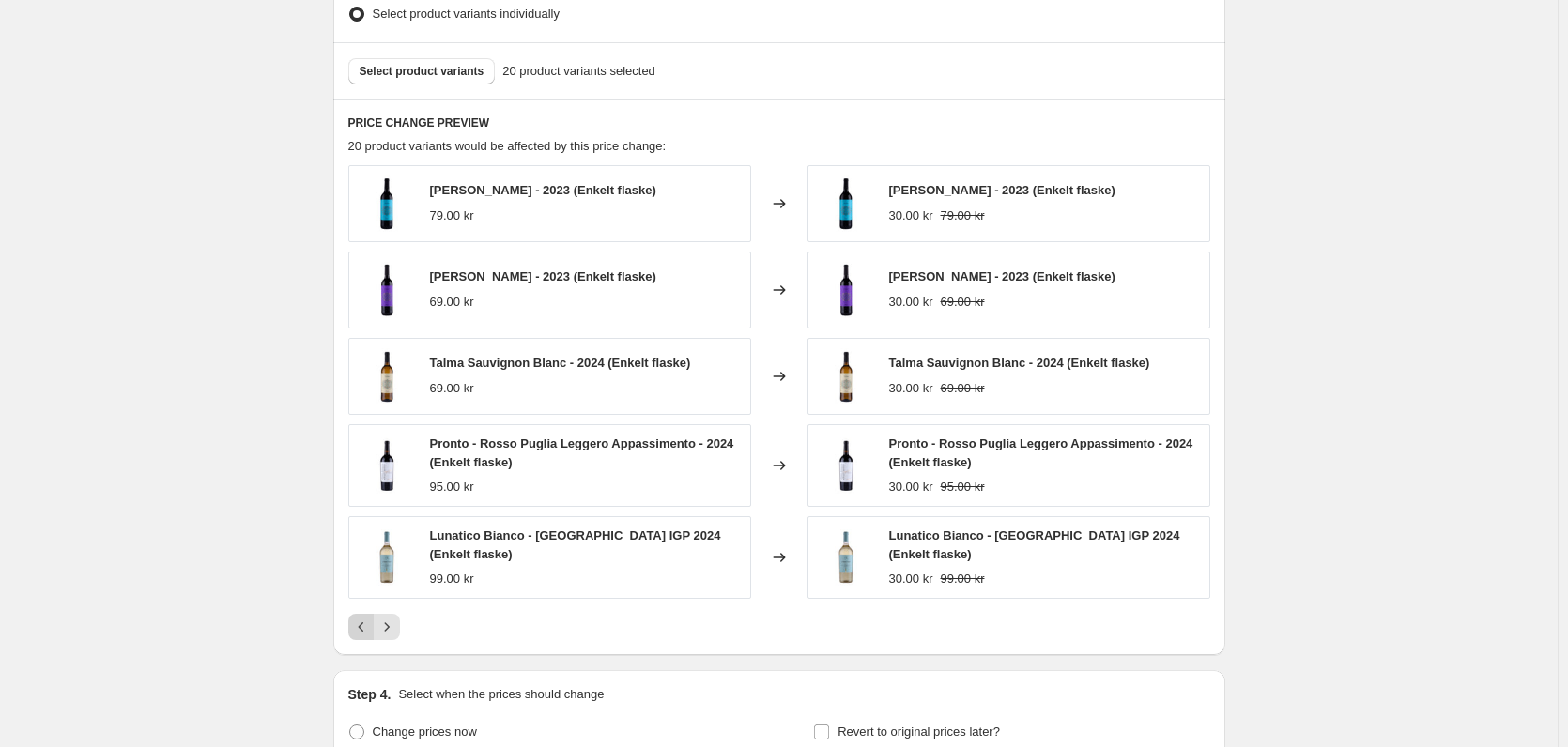
click at [360, 617] on icon "Previous" at bounding box center [361, 626] width 18 height 18
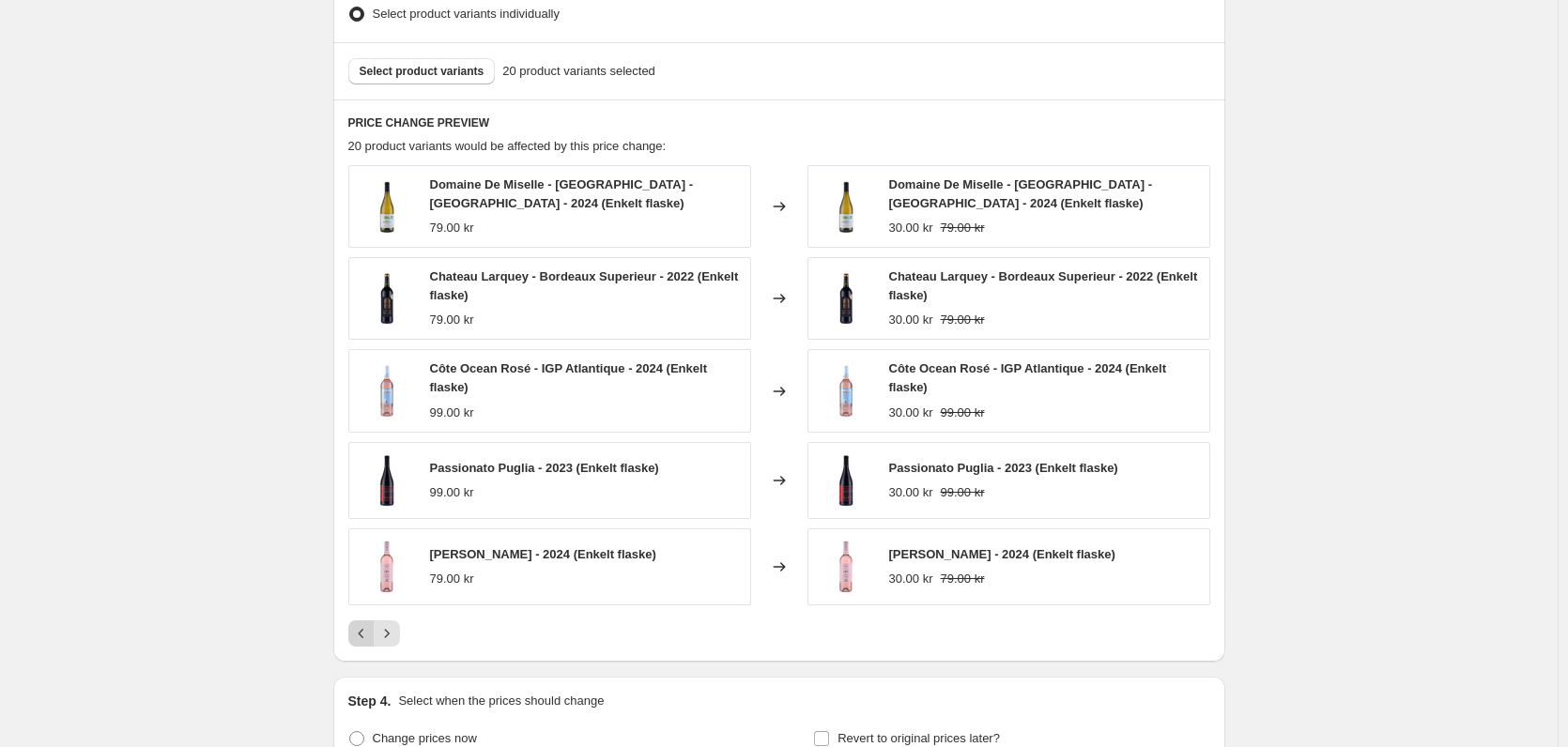
click at [360, 613] on div "Domaine De Miselle - Colombard - Gros Manseng - 2024 (Enkelt flaske) 79.00 kr C…" at bounding box center [779, 406] width 862 height 481
click at [363, 621] on button "Previous" at bounding box center [361, 632] width 26 height 26
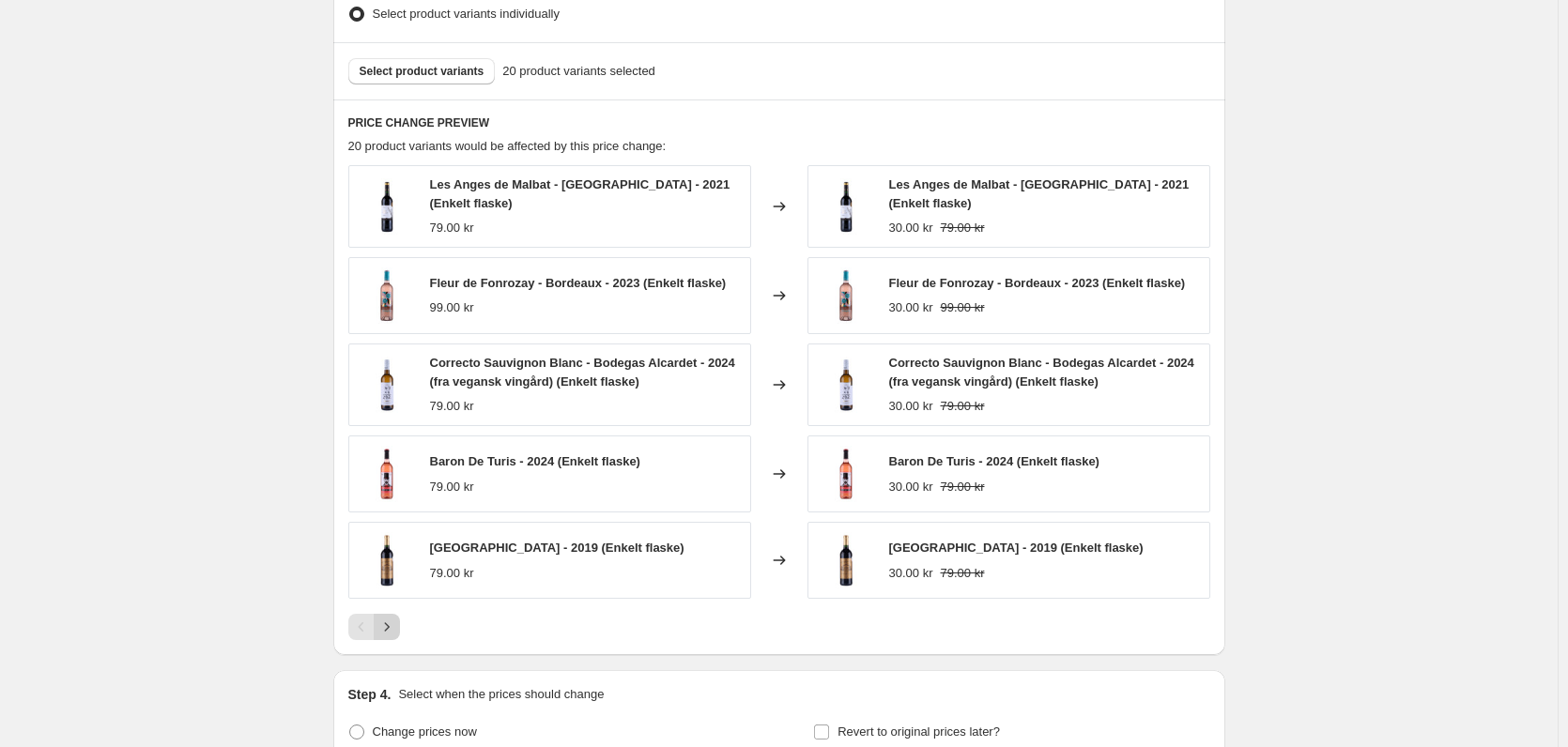
click at [390, 619] on icon "Next" at bounding box center [386, 626] width 18 height 18
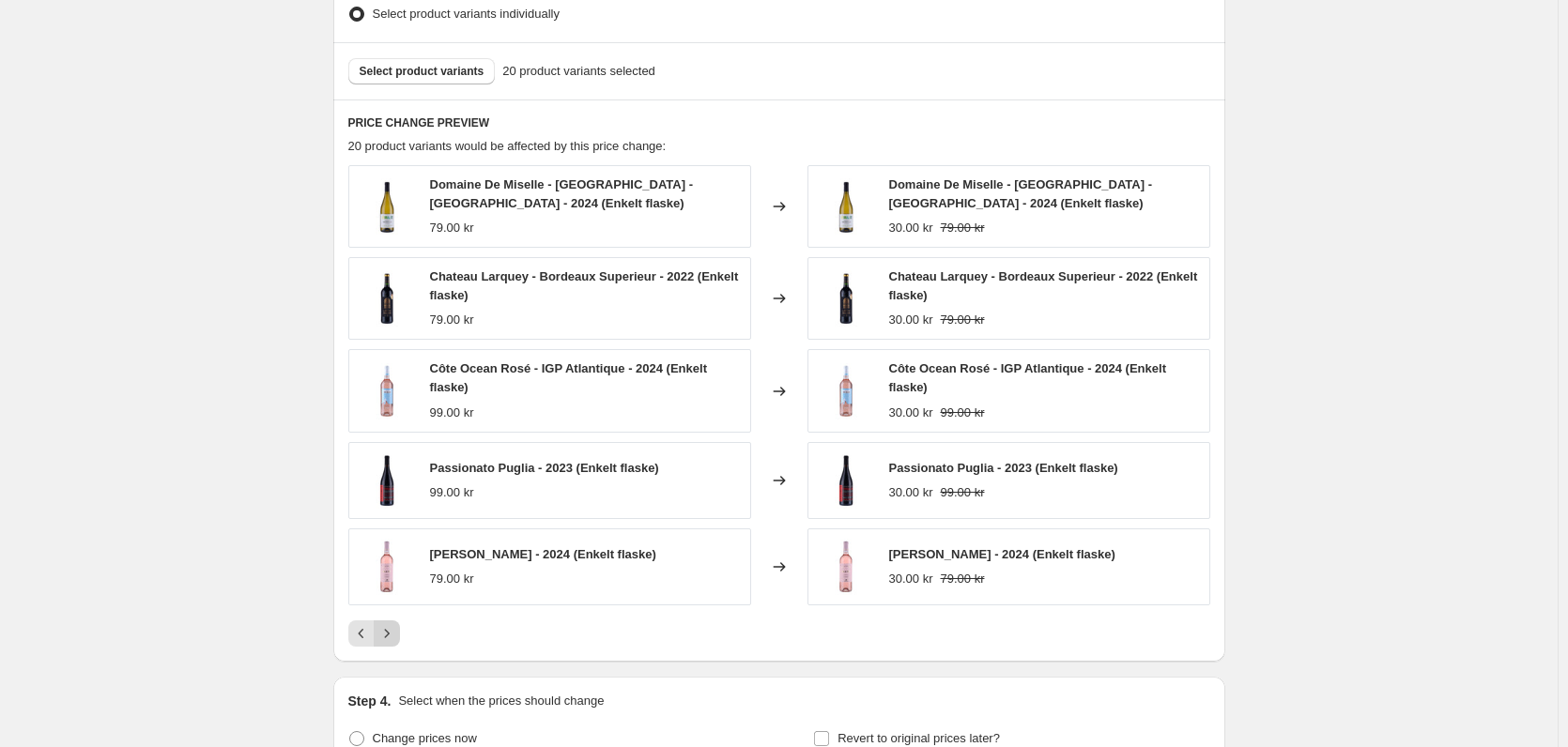
click at [390, 619] on div "Domaine De Miselle - Colombard - Gros Manseng - 2024 (Enkelt flaske) 79.00 kr C…" at bounding box center [779, 406] width 862 height 481
click at [395, 631] on icon "Next" at bounding box center [386, 632] width 18 height 18
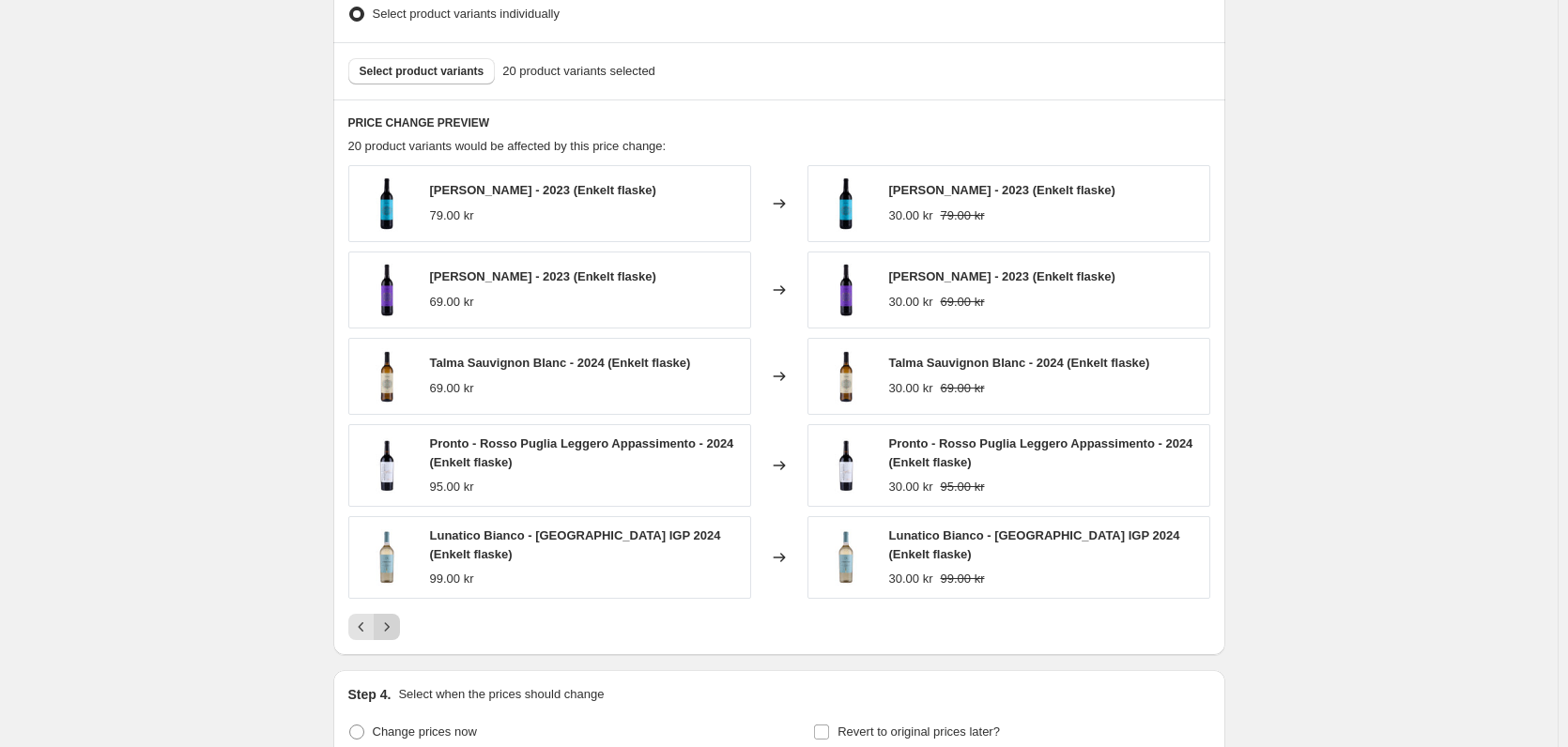
click at [390, 629] on icon "Next" at bounding box center [386, 626] width 18 height 18
